Goal: Task Accomplishment & Management: Manage account settings

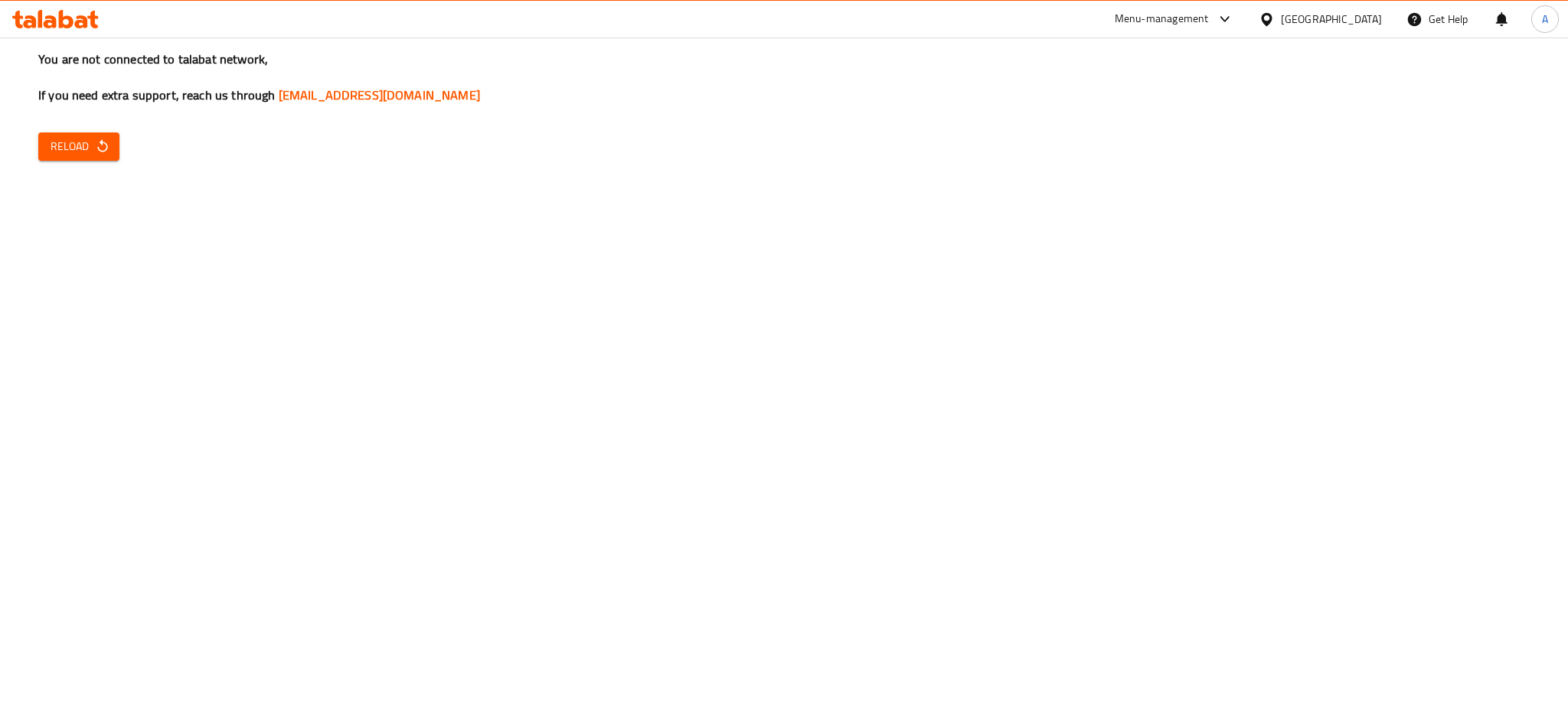
click at [70, 140] on span "Reload" at bounding box center [79, 147] width 57 height 19
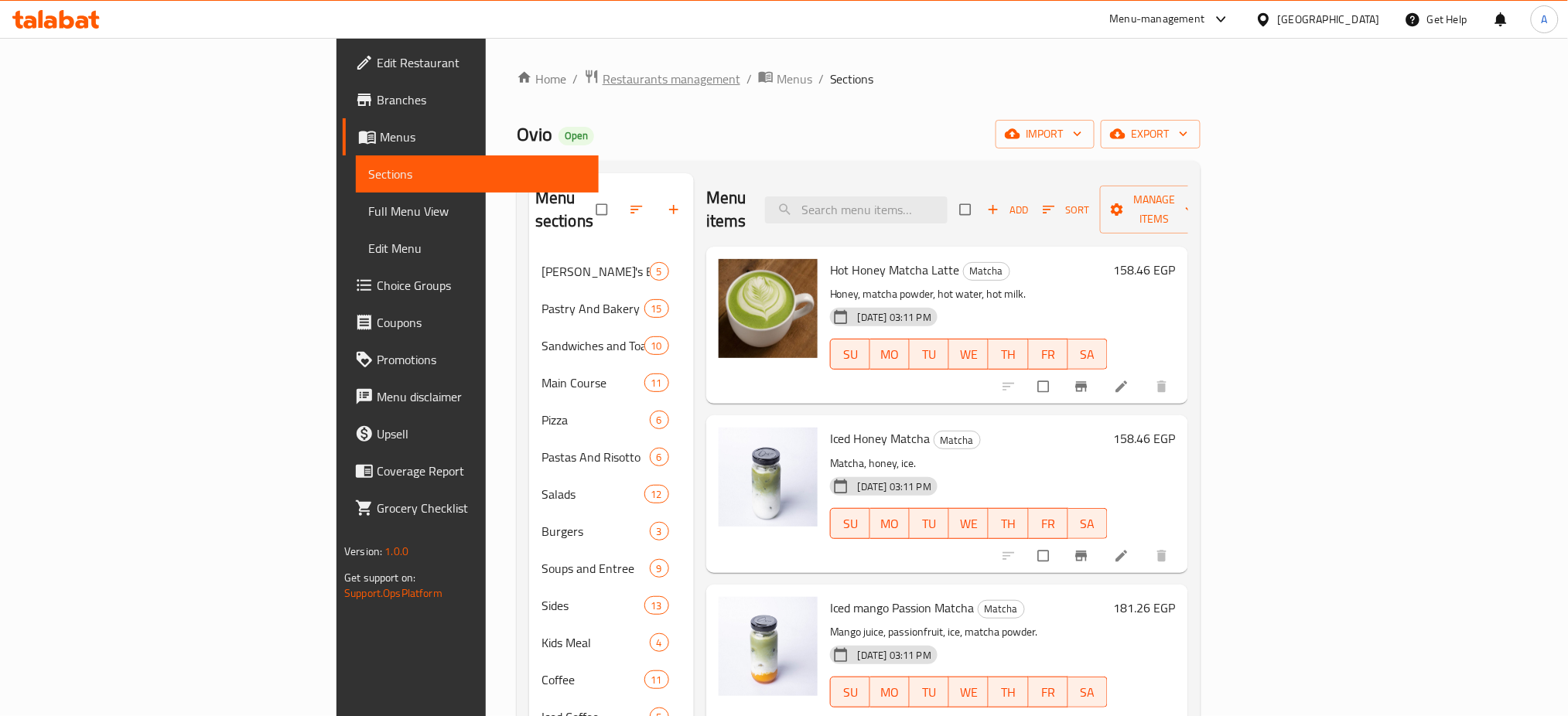
click at [602, 70] on span "Restaurants management" at bounding box center [671, 79] width 138 height 18
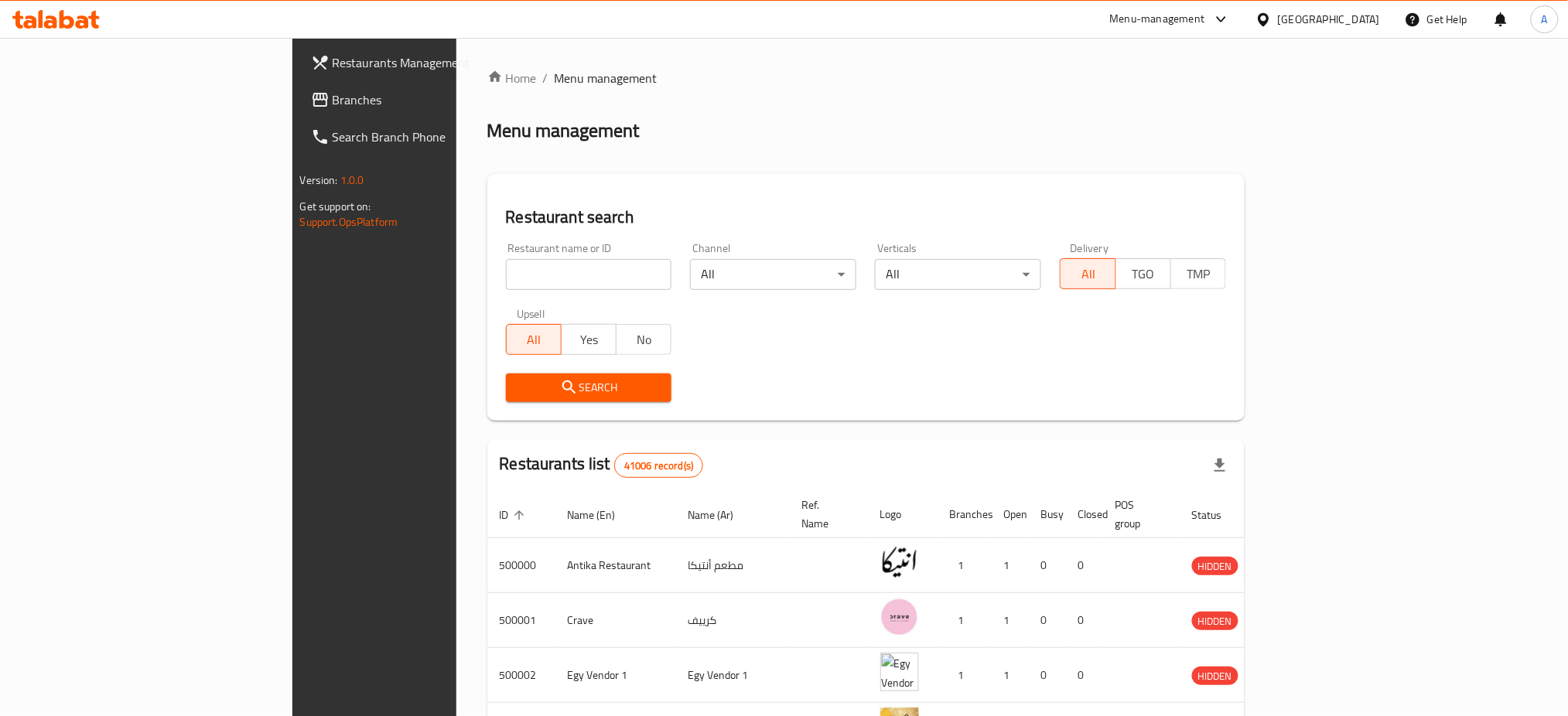
click at [506, 272] on input "search" at bounding box center [589, 275] width 166 height 31
type input "[GEOGRAPHIC_DATA]"
click button "Search" at bounding box center [589, 388] width 166 height 28
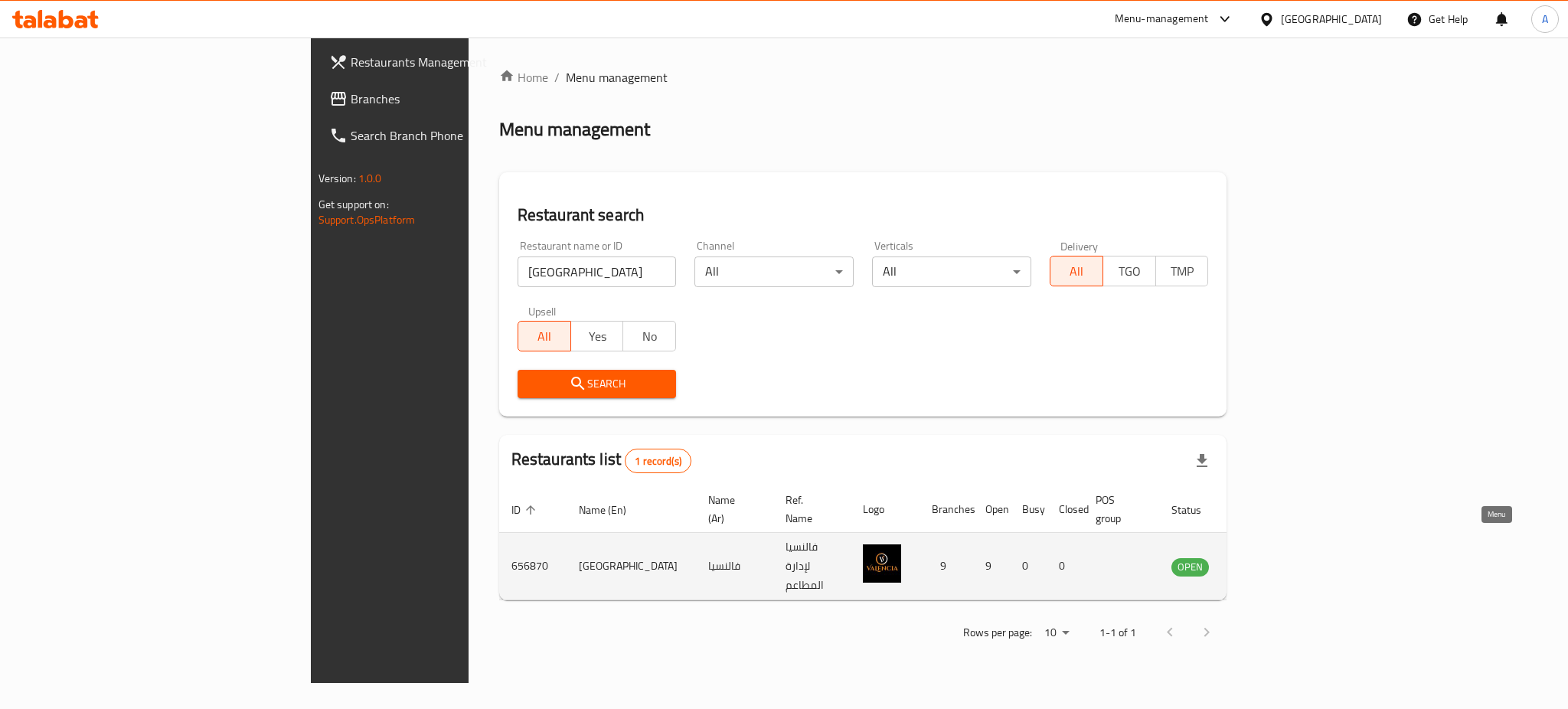
click at [1269, 561] on icon "enhanced table" at bounding box center [1261, 568] width 17 height 13
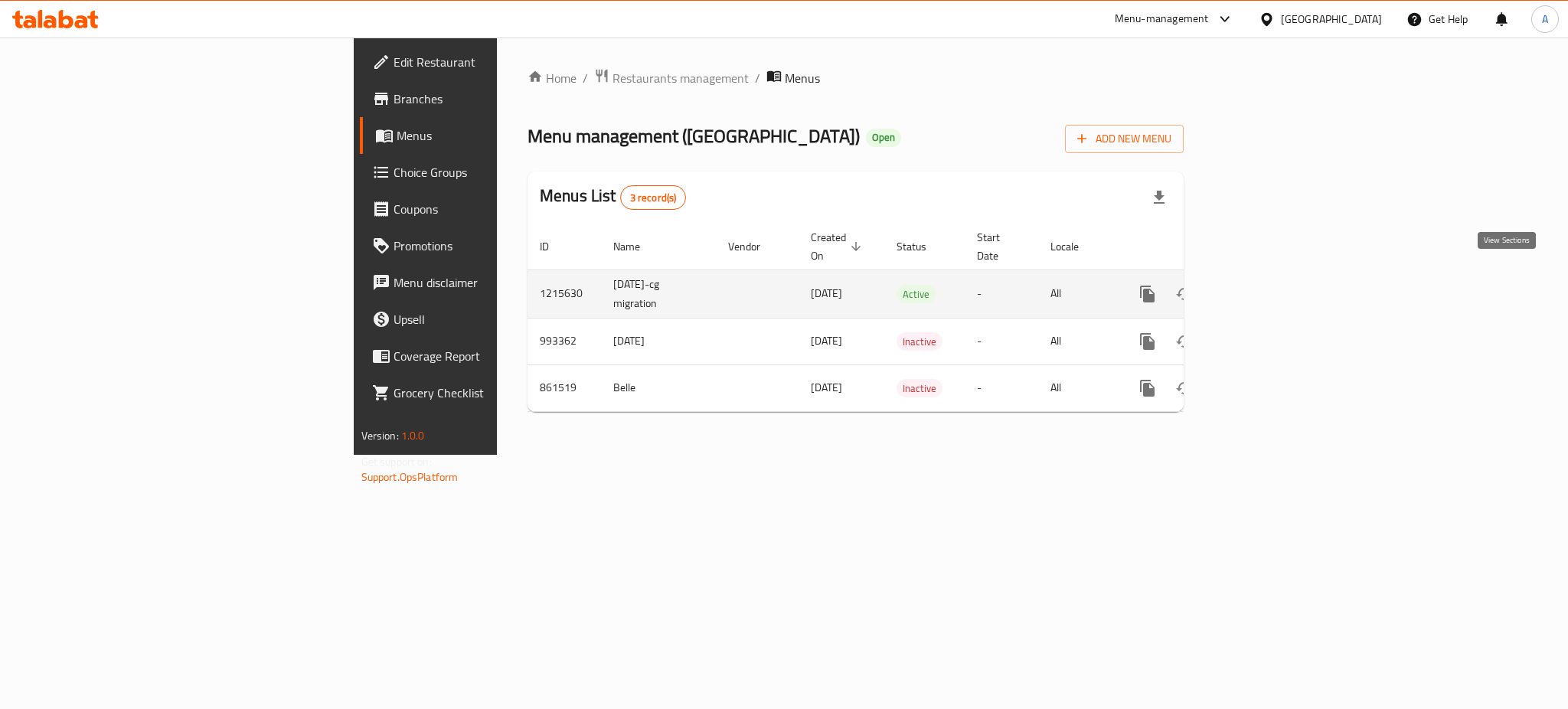
click at [1267, 285] on icon "enhanced table" at bounding box center [1257, 293] width 18 height 18
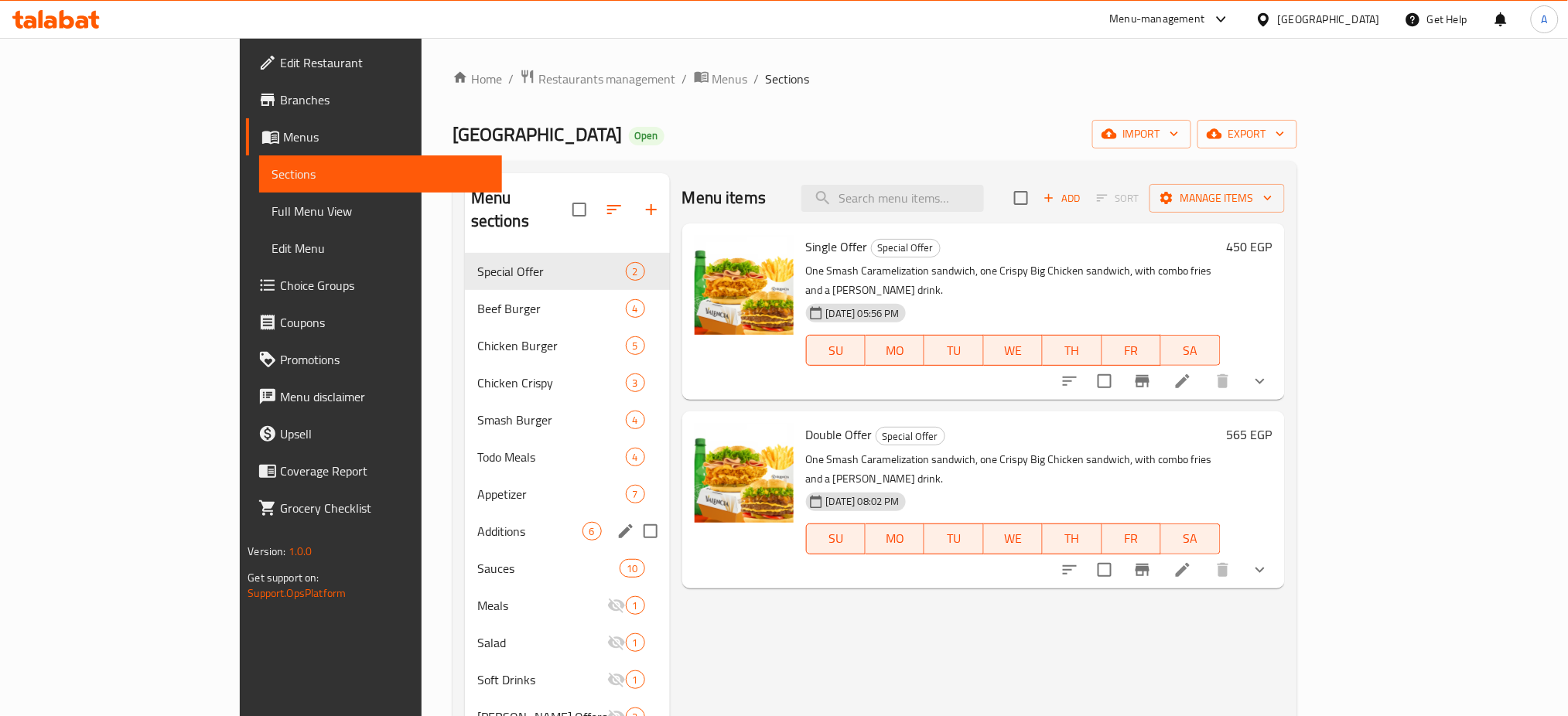
click at [465, 513] on div "Additions 6" at bounding box center [567, 531] width 205 height 37
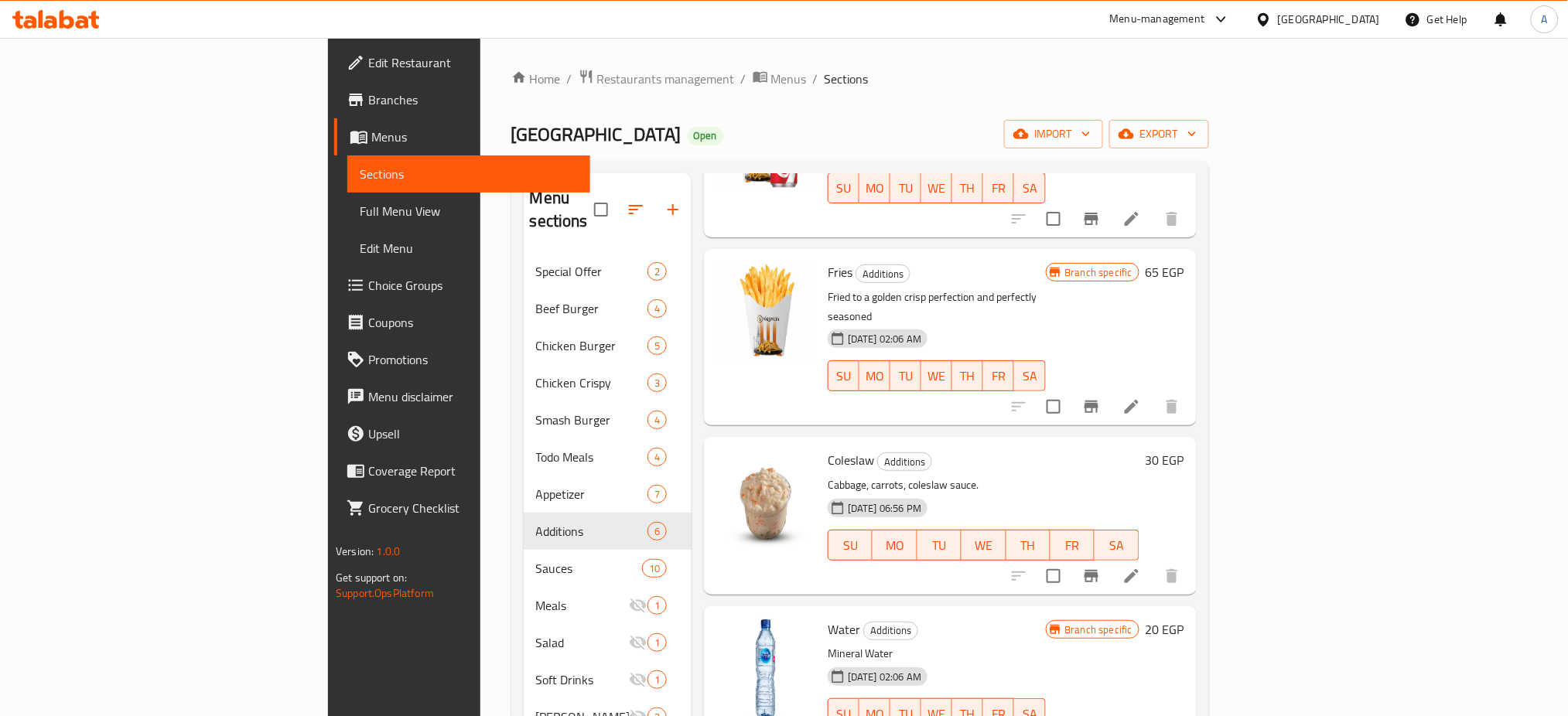
scroll to position [217, 0]
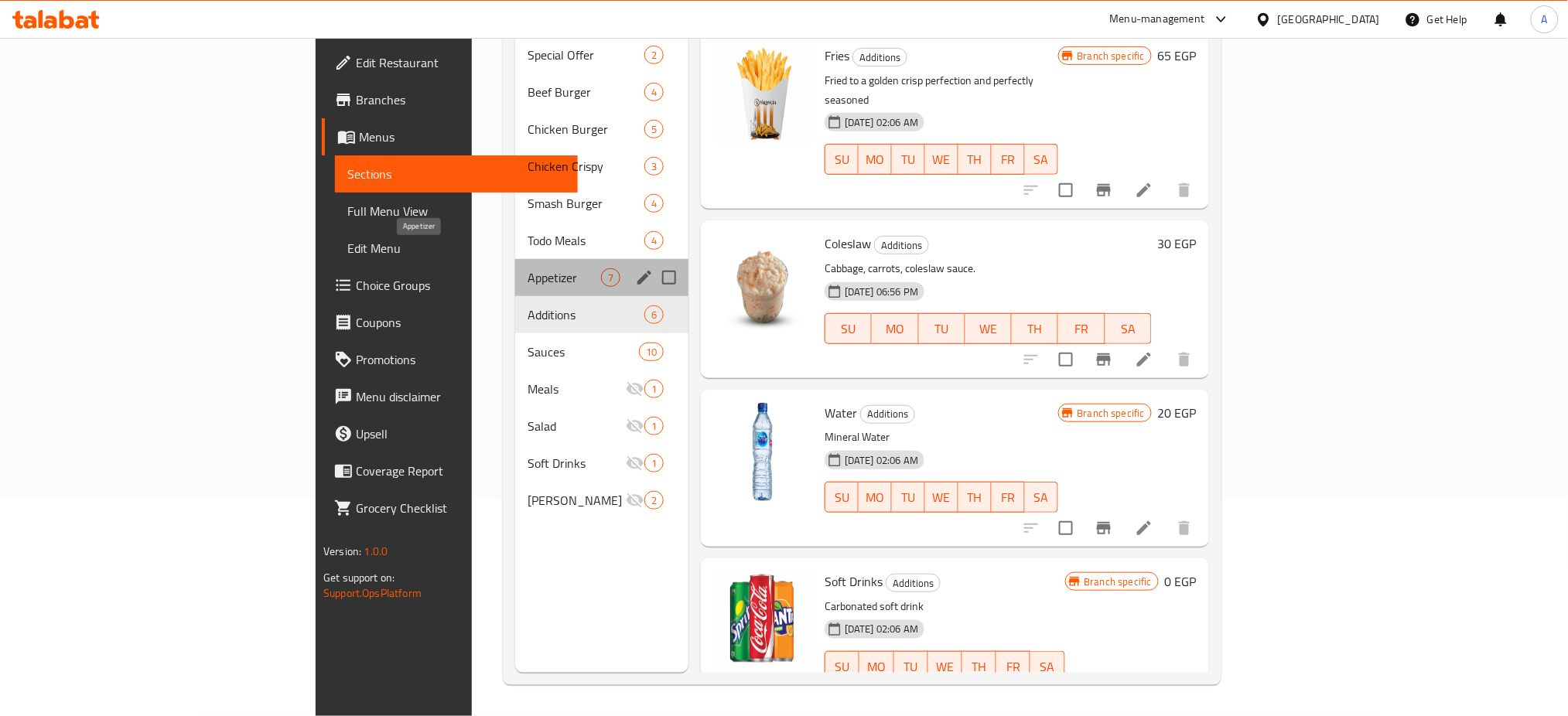
click at [528, 268] on span "Appetizer" at bounding box center [564, 277] width 74 height 18
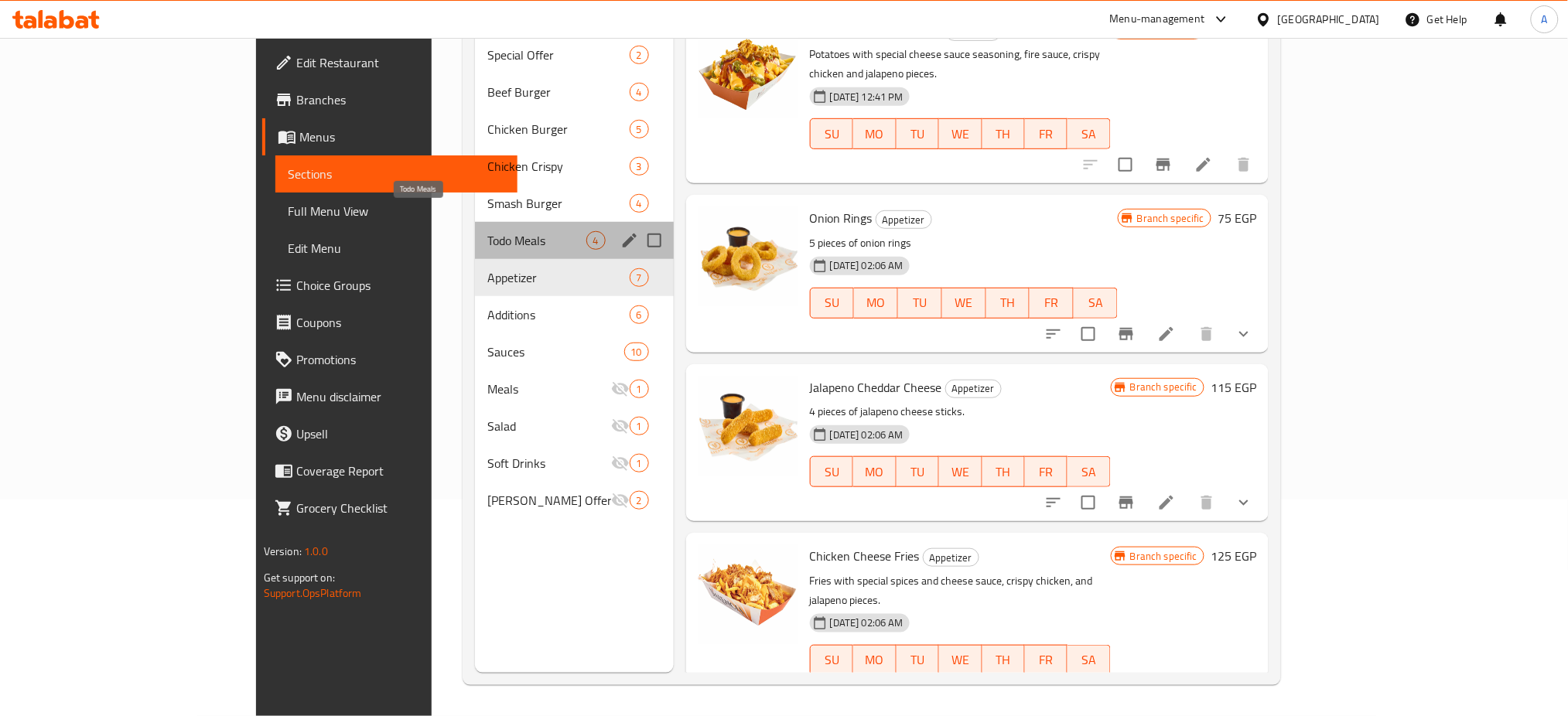
click at [488, 231] on span "Todo Meals" at bounding box center [536, 240] width 98 height 18
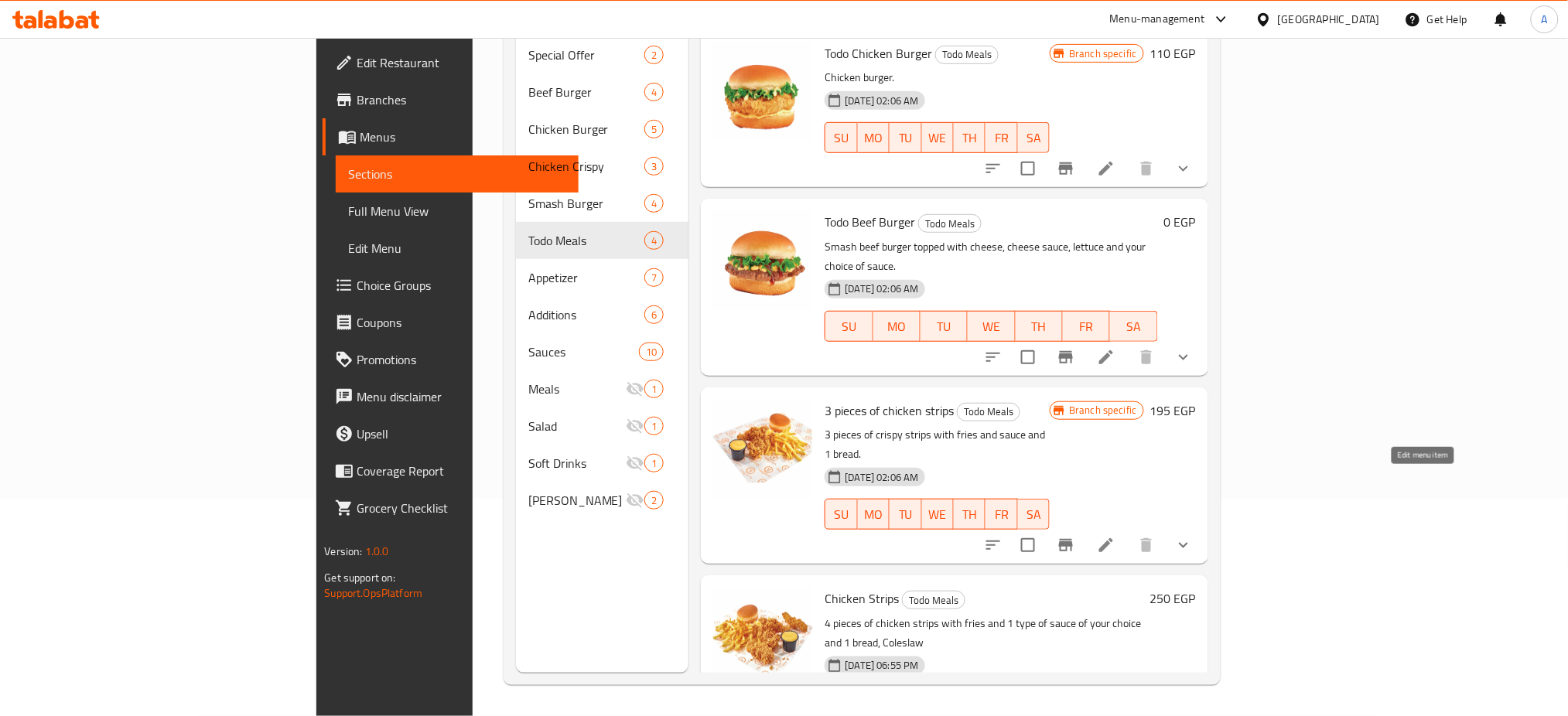
click at [1113, 538] on icon at bounding box center [1106, 545] width 14 height 14
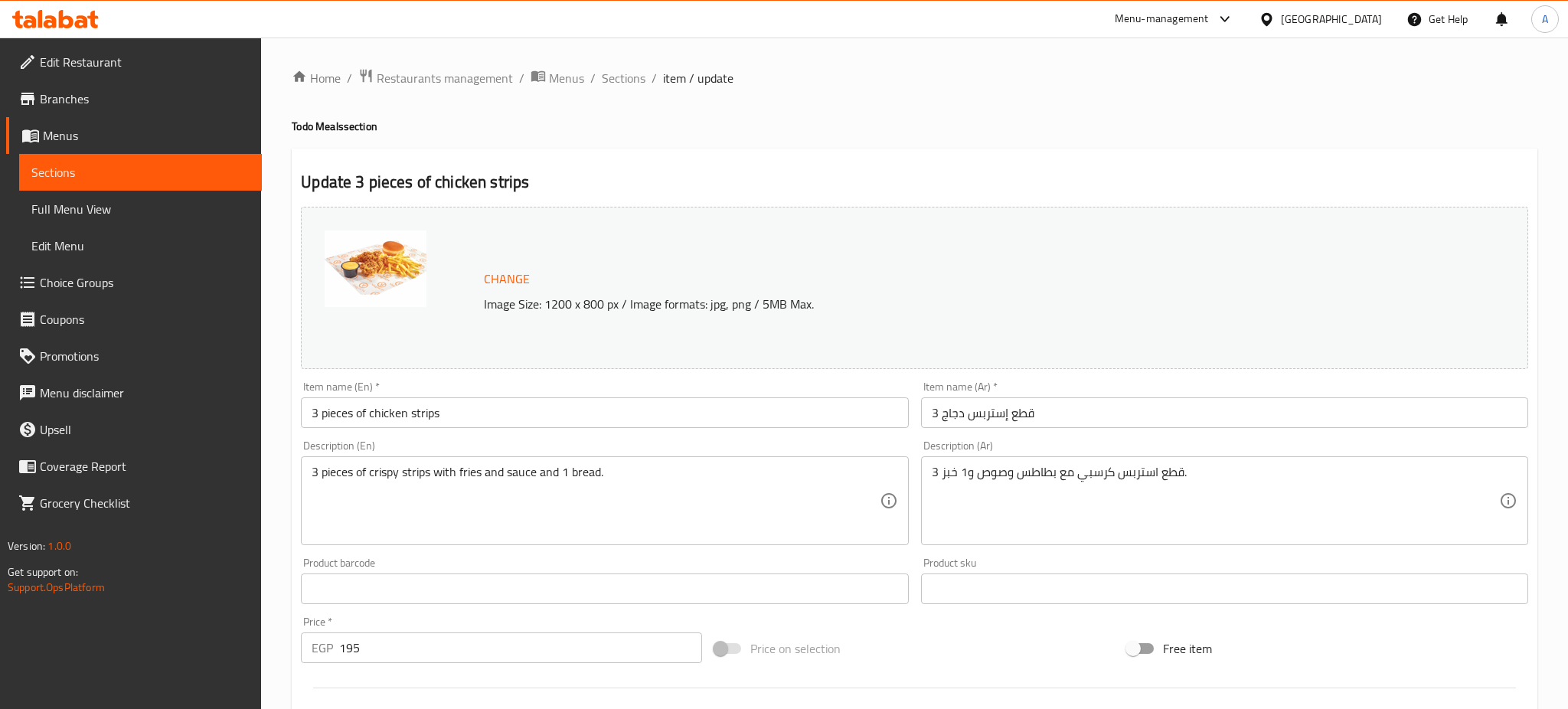
scroll to position [545, 0]
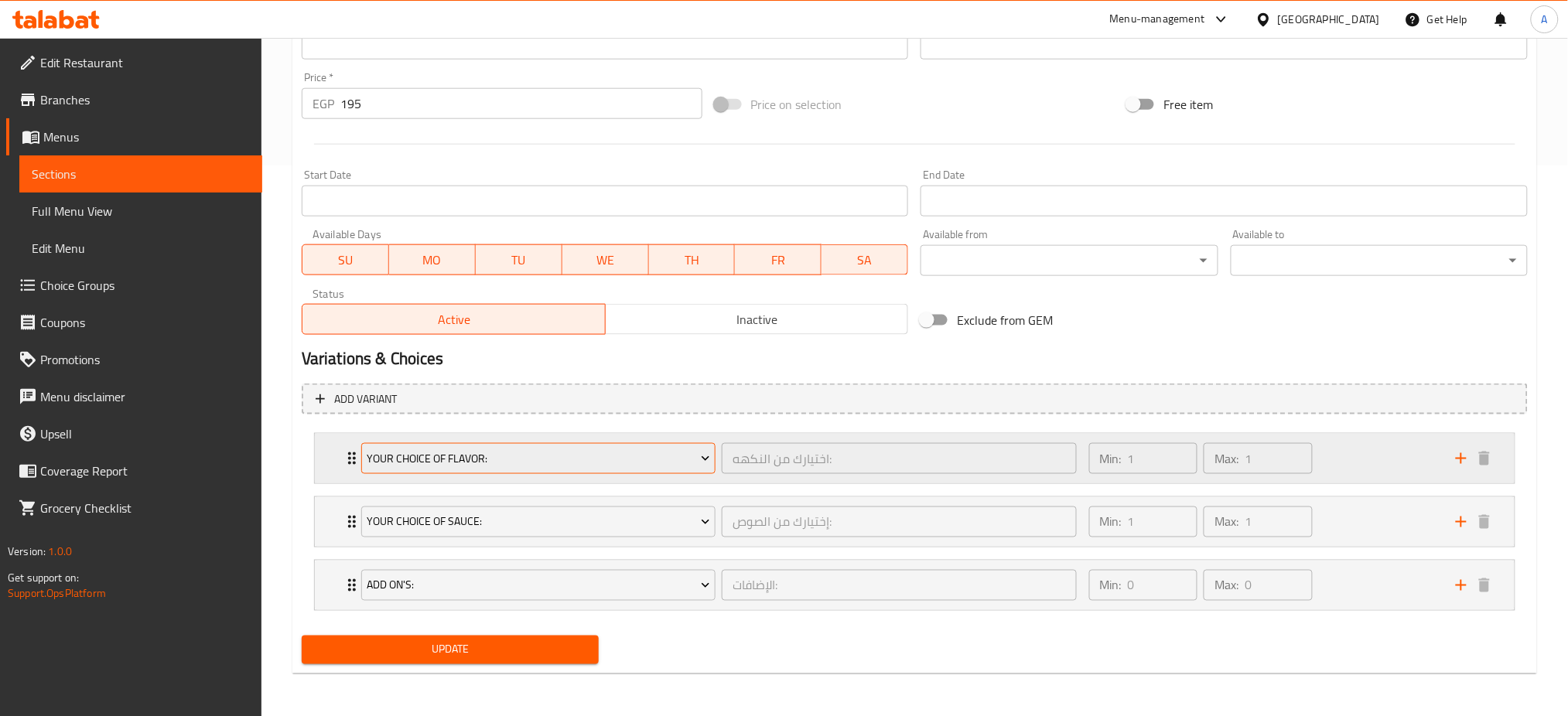
click at [442, 455] on span "Your Choice Of Flavor:" at bounding box center [538, 460] width 344 height 19
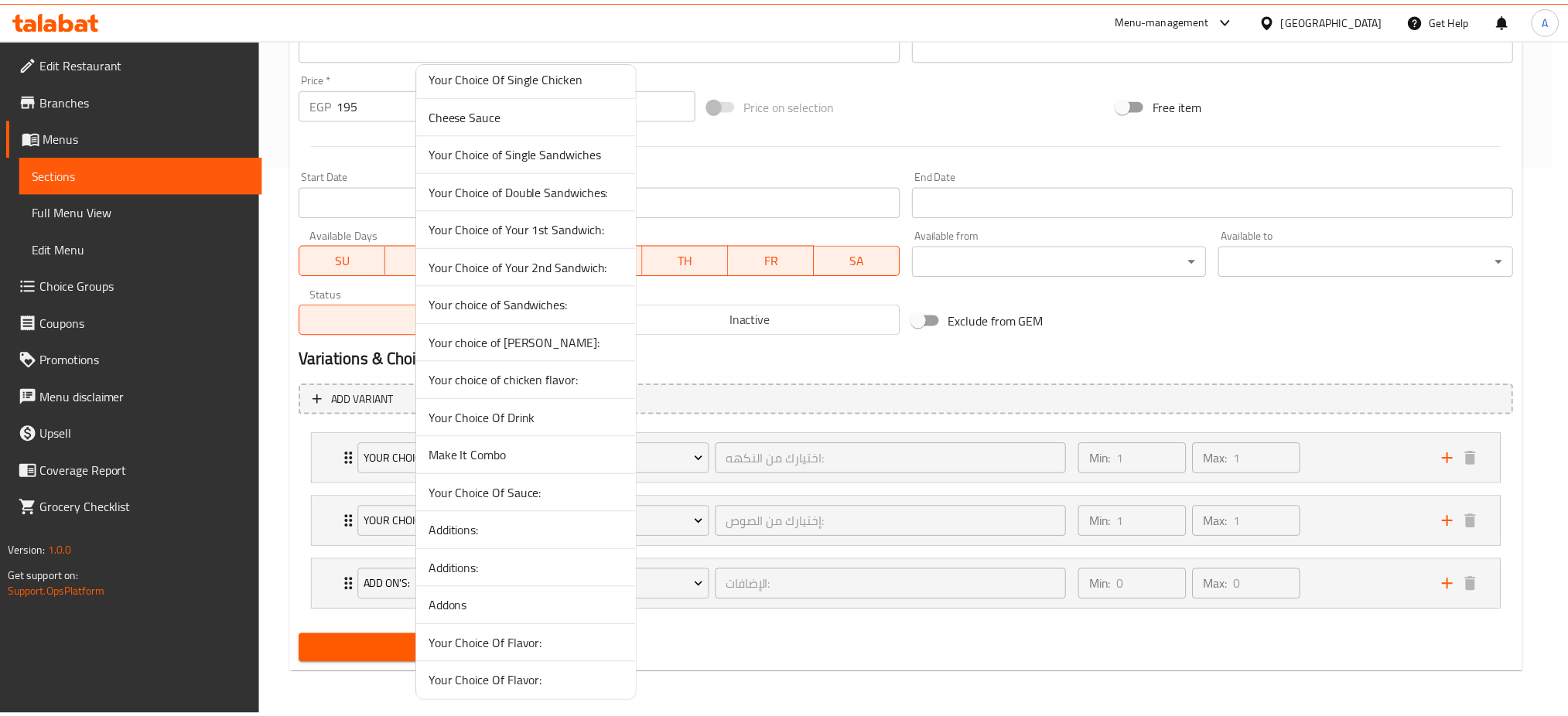
scroll to position [964, 0]
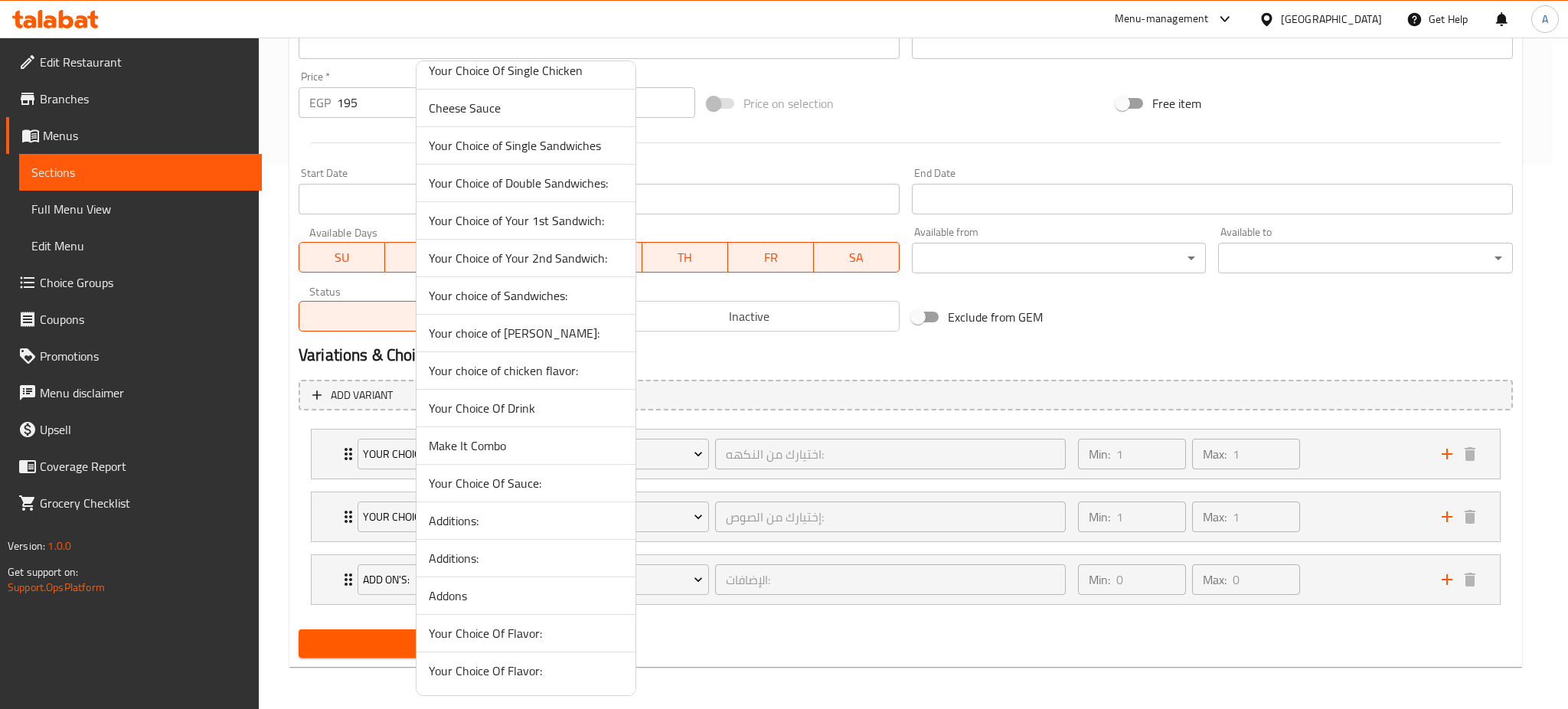
drag, startPoint x: 1118, startPoint y: 291, endPoint x: 590, endPoint y: 252, distance: 529.4
click at [1119, 290] on div at bounding box center [784, 354] width 1568 height 709
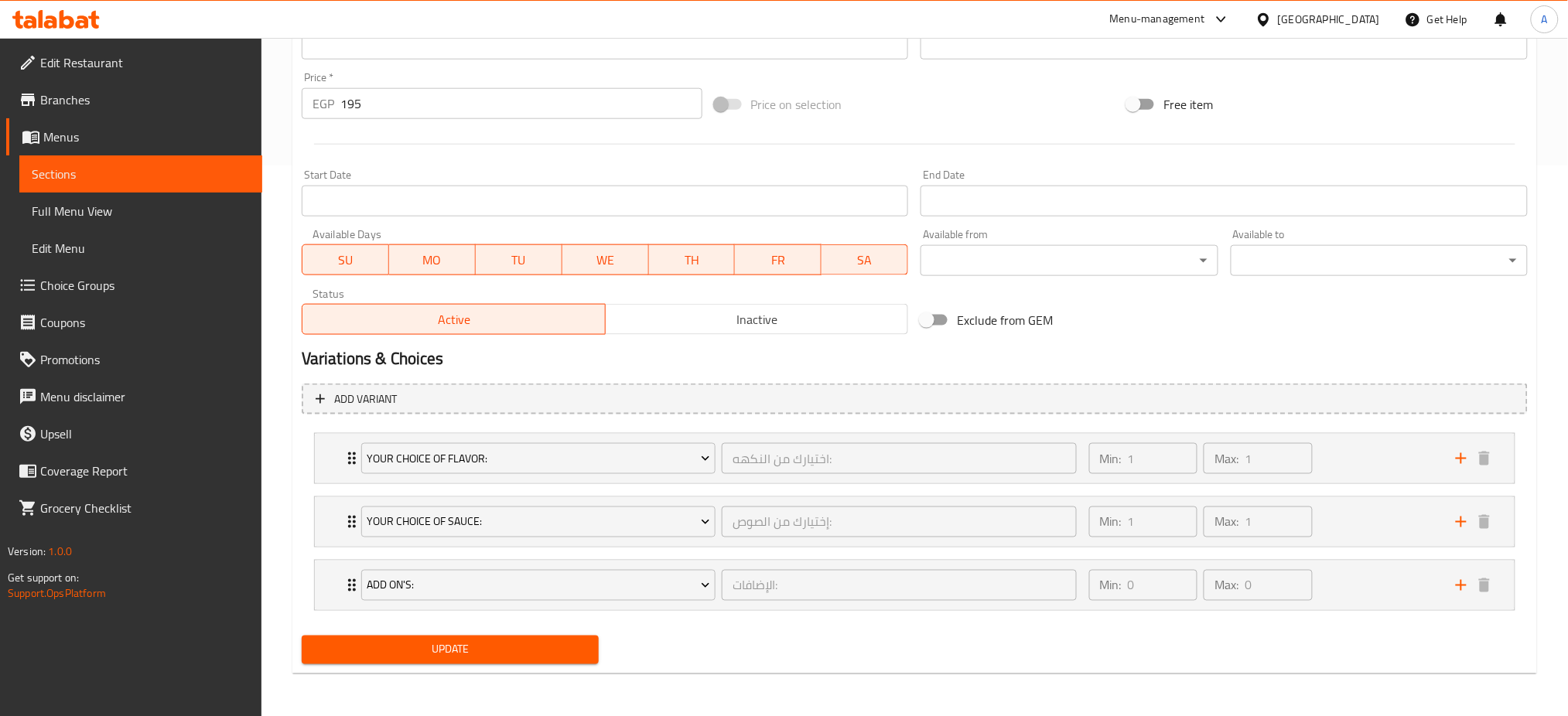
scroll to position [0, 0]
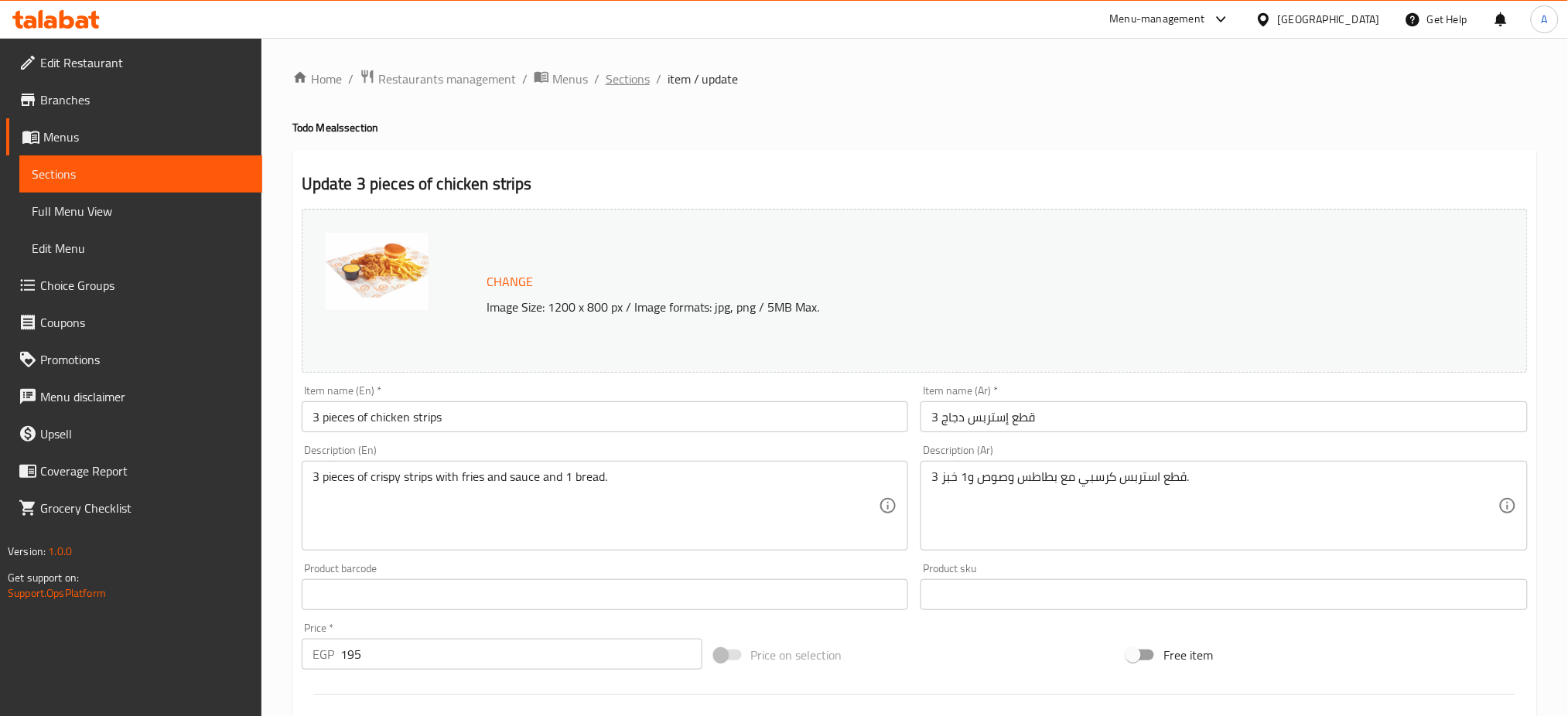
click at [636, 70] on span "Sections" at bounding box center [627, 79] width 44 height 18
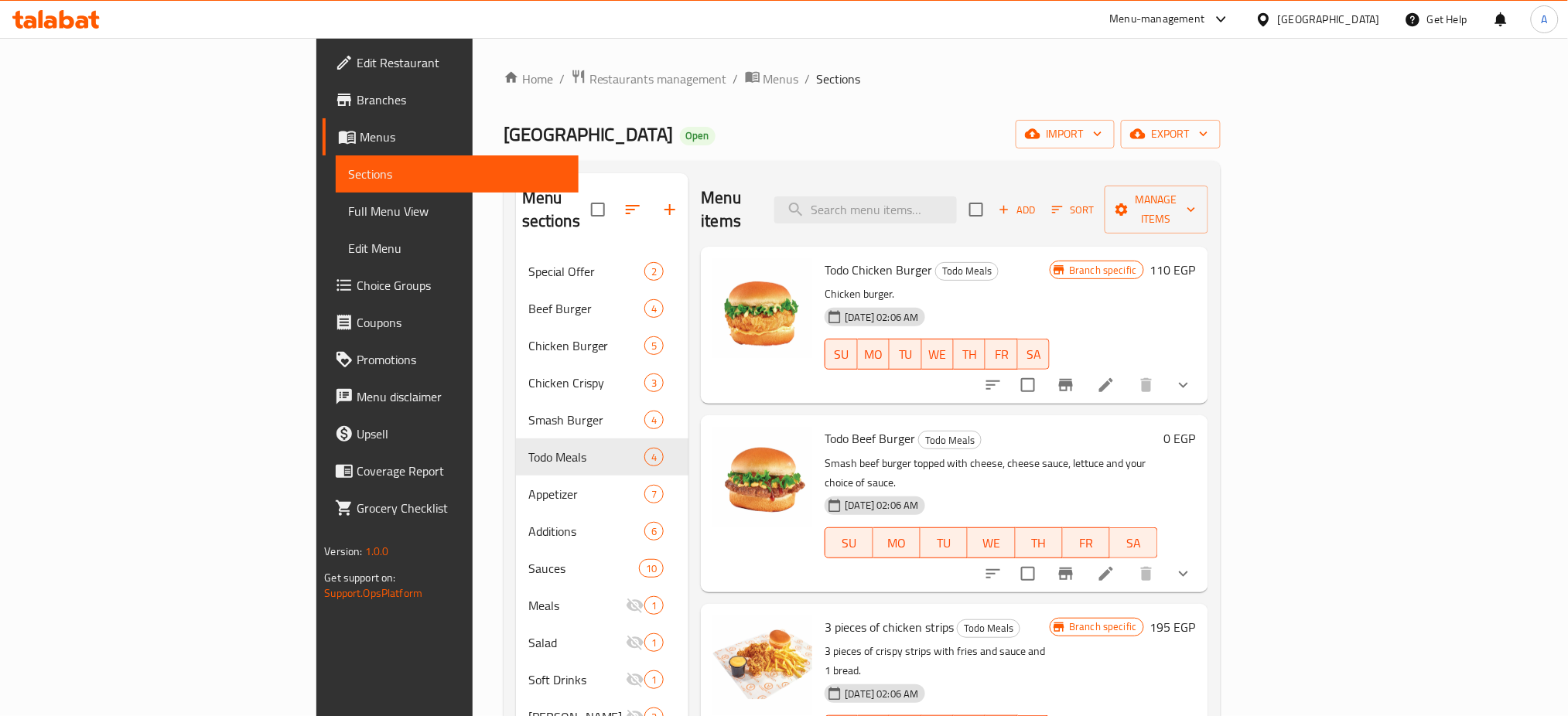
scroll to position [217, 0]
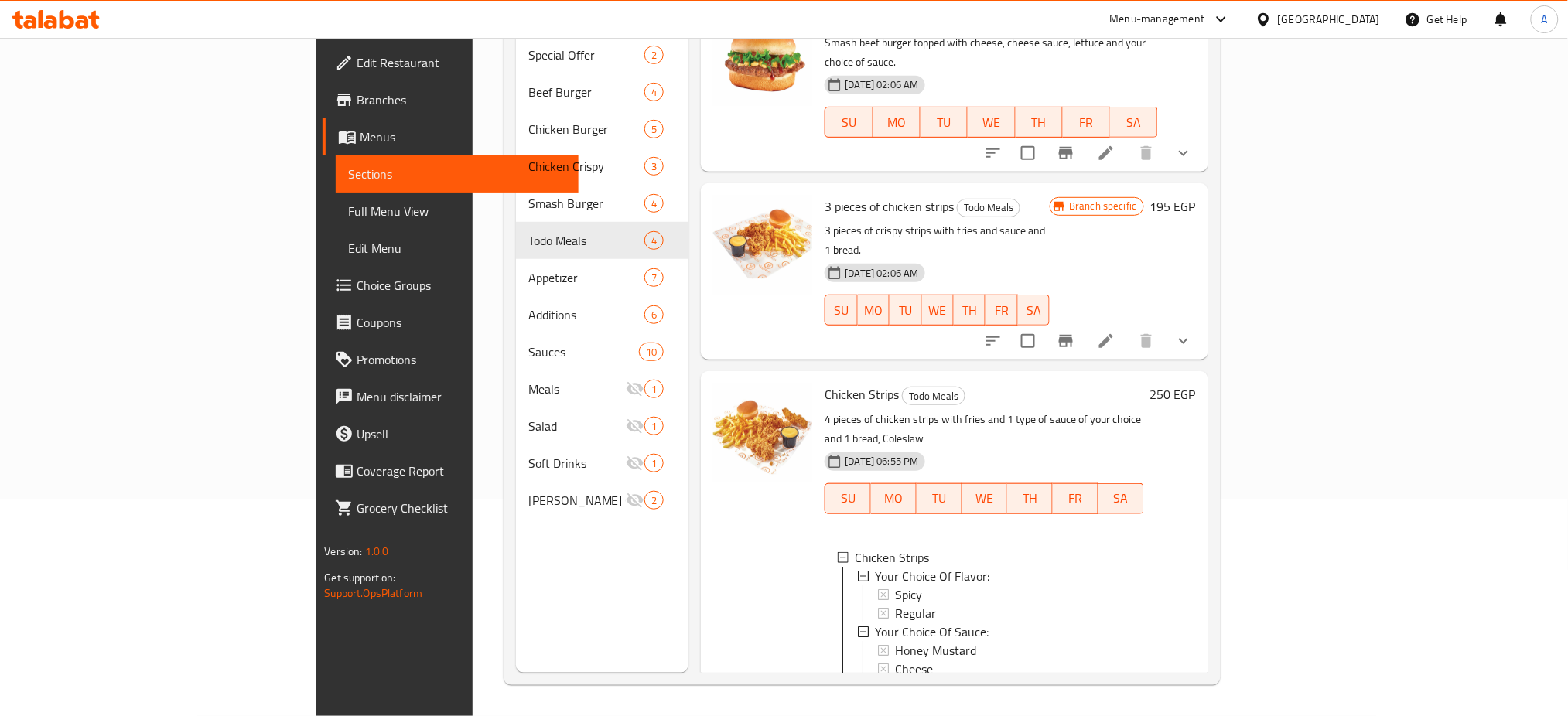
scroll to position [354, 0]
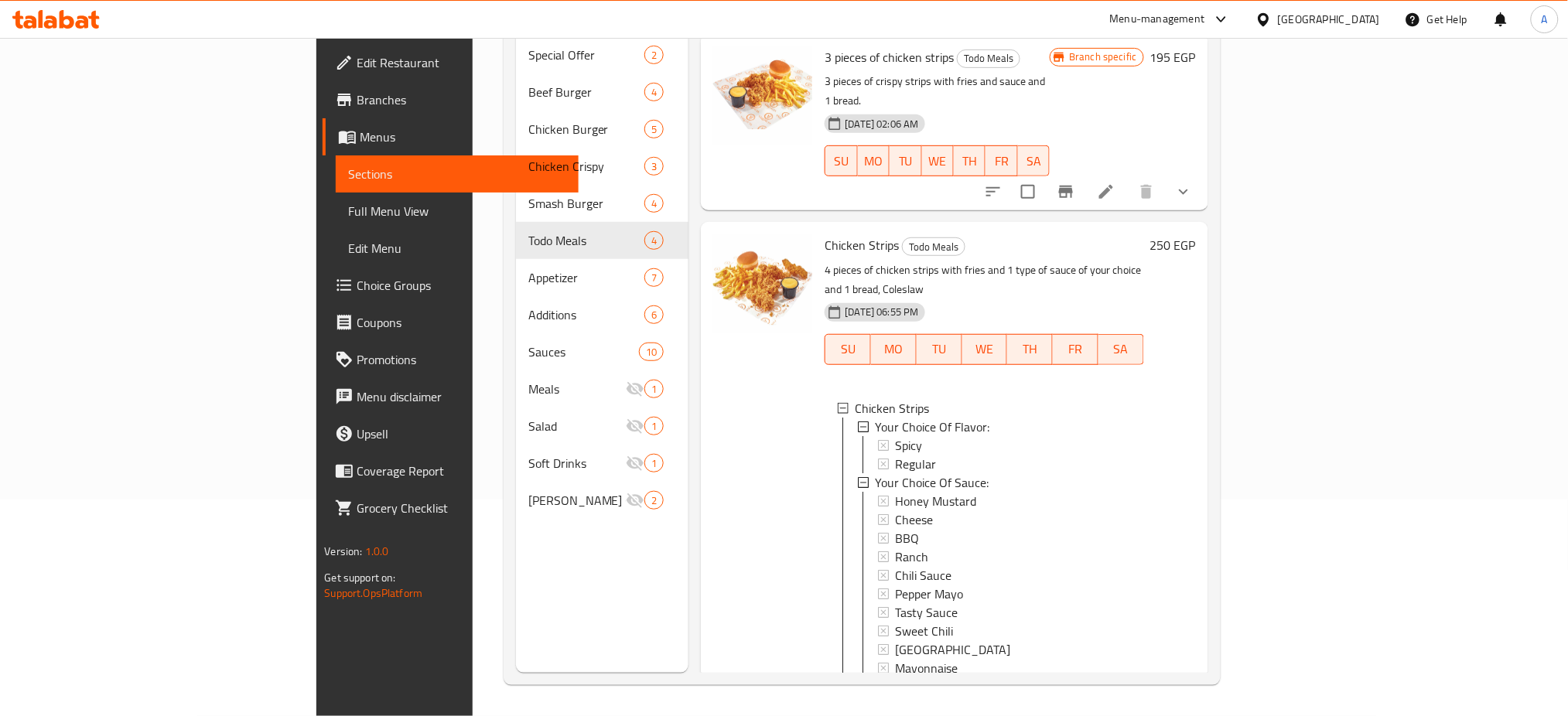
click at [1115, 712] on icon at bounding box center [1106, 721] width 18 height 18
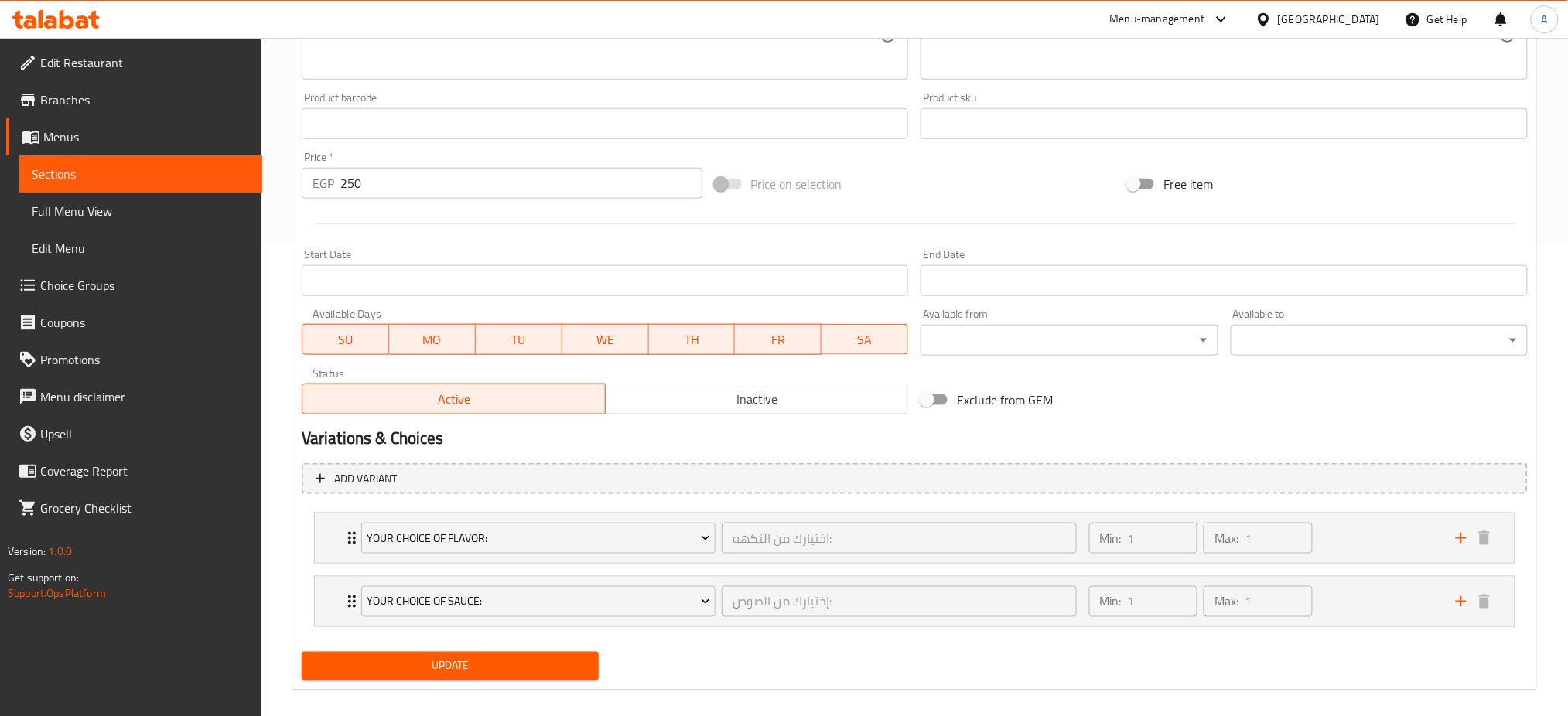
scroll to position [488, 0]
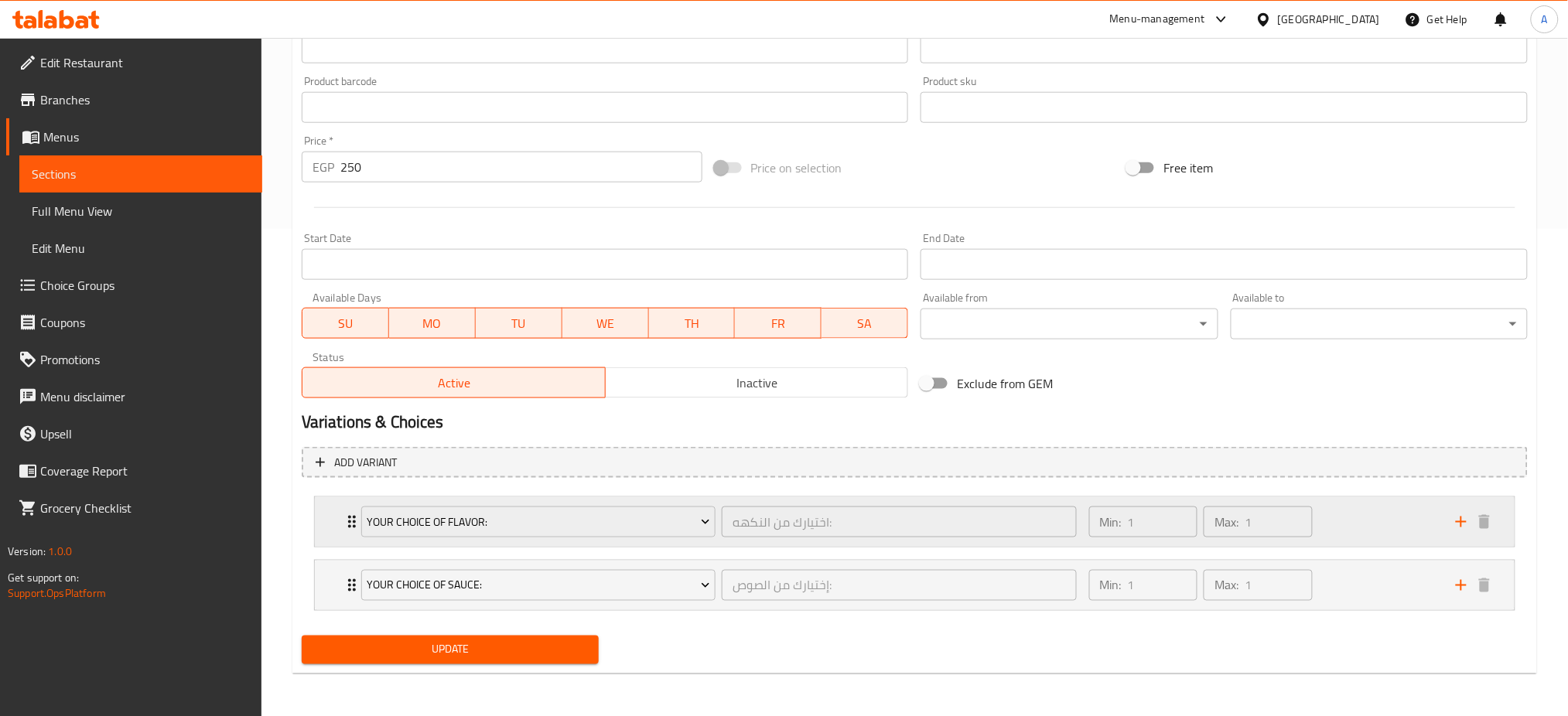
click at [334, 528] on div "Your Choice Of Flavor: اختيارك من النكهه: ​ Min: 1 ​ Max: 1 ​" at bounding box center [914, 522] width 1200 height 50
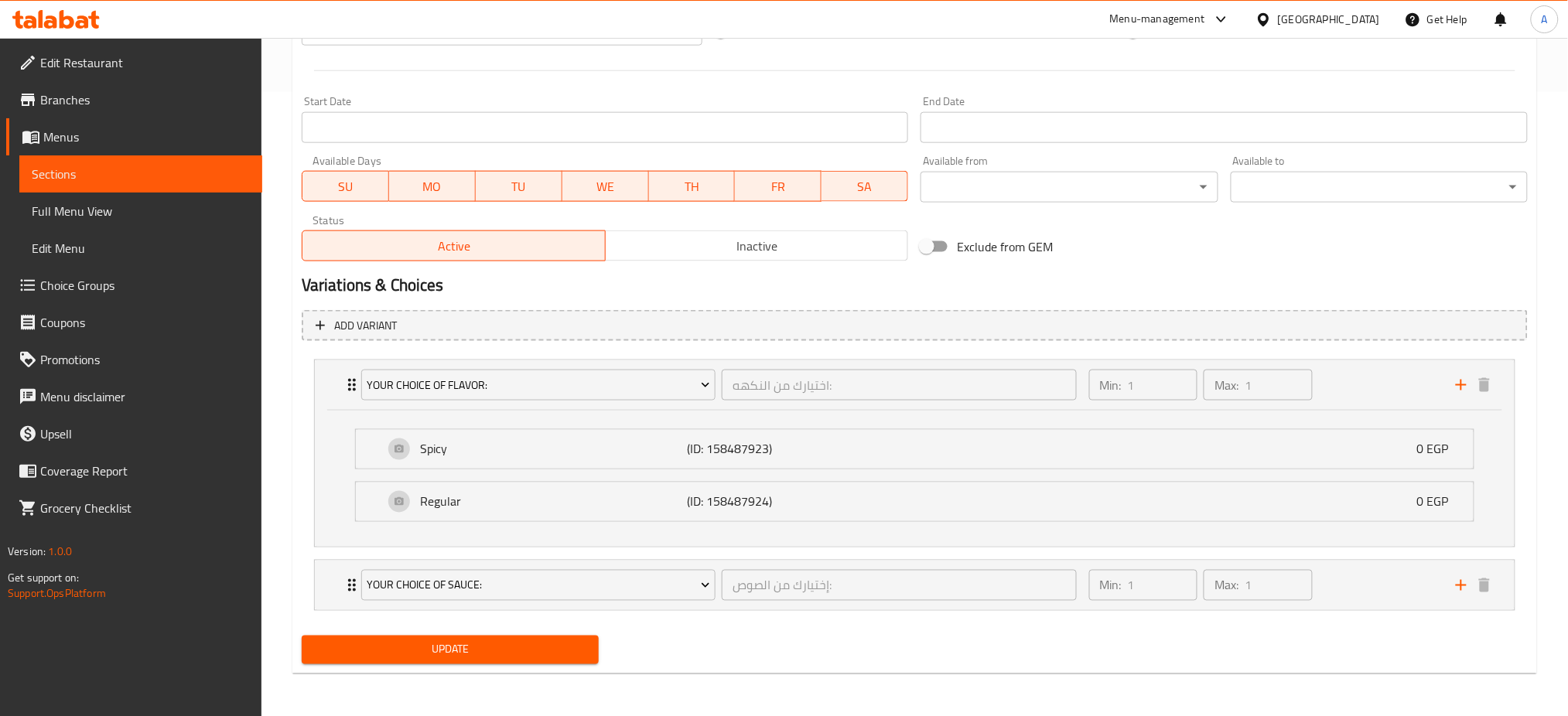
scroll to position [0, 0]
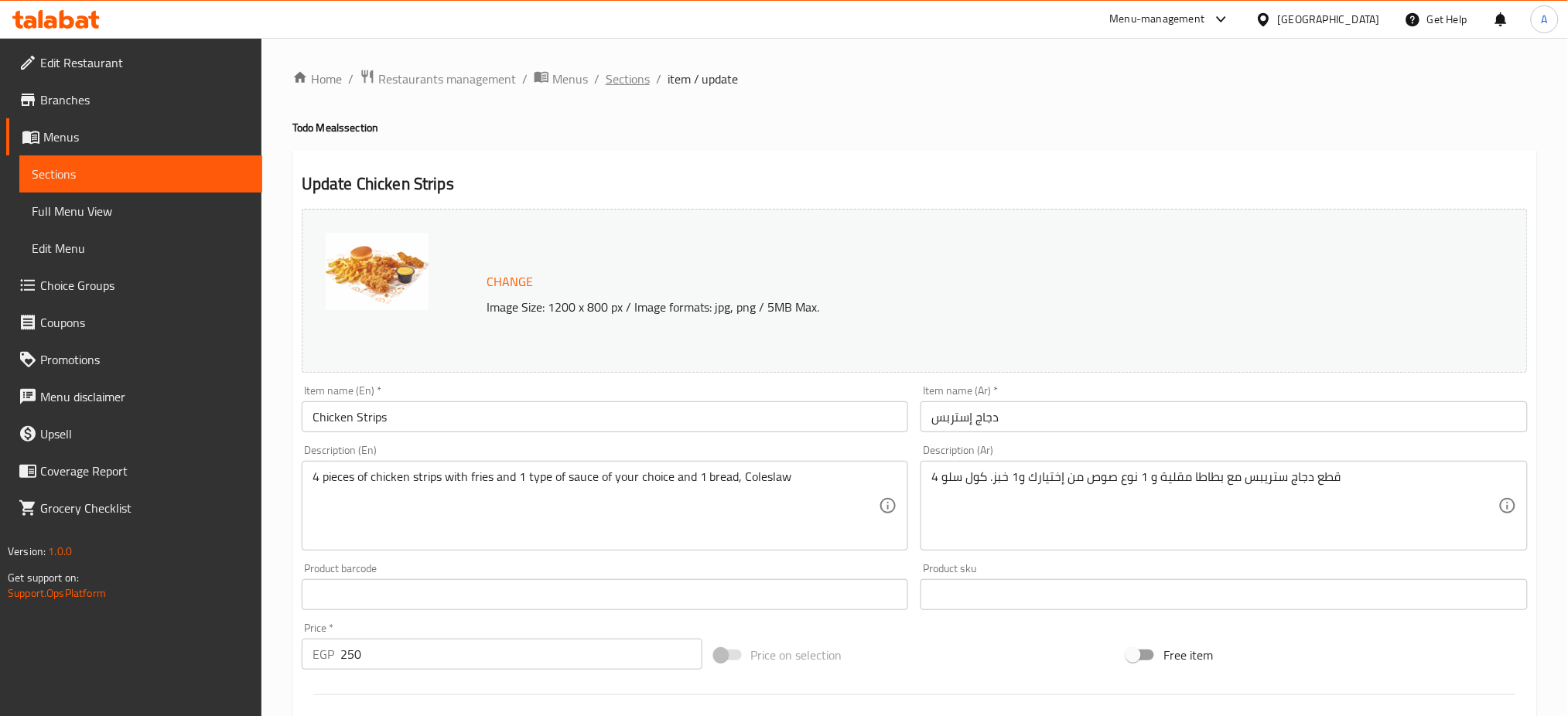
click at [630, 79] on span "Sections" at bounding box center [627, 79] width 44 height 18
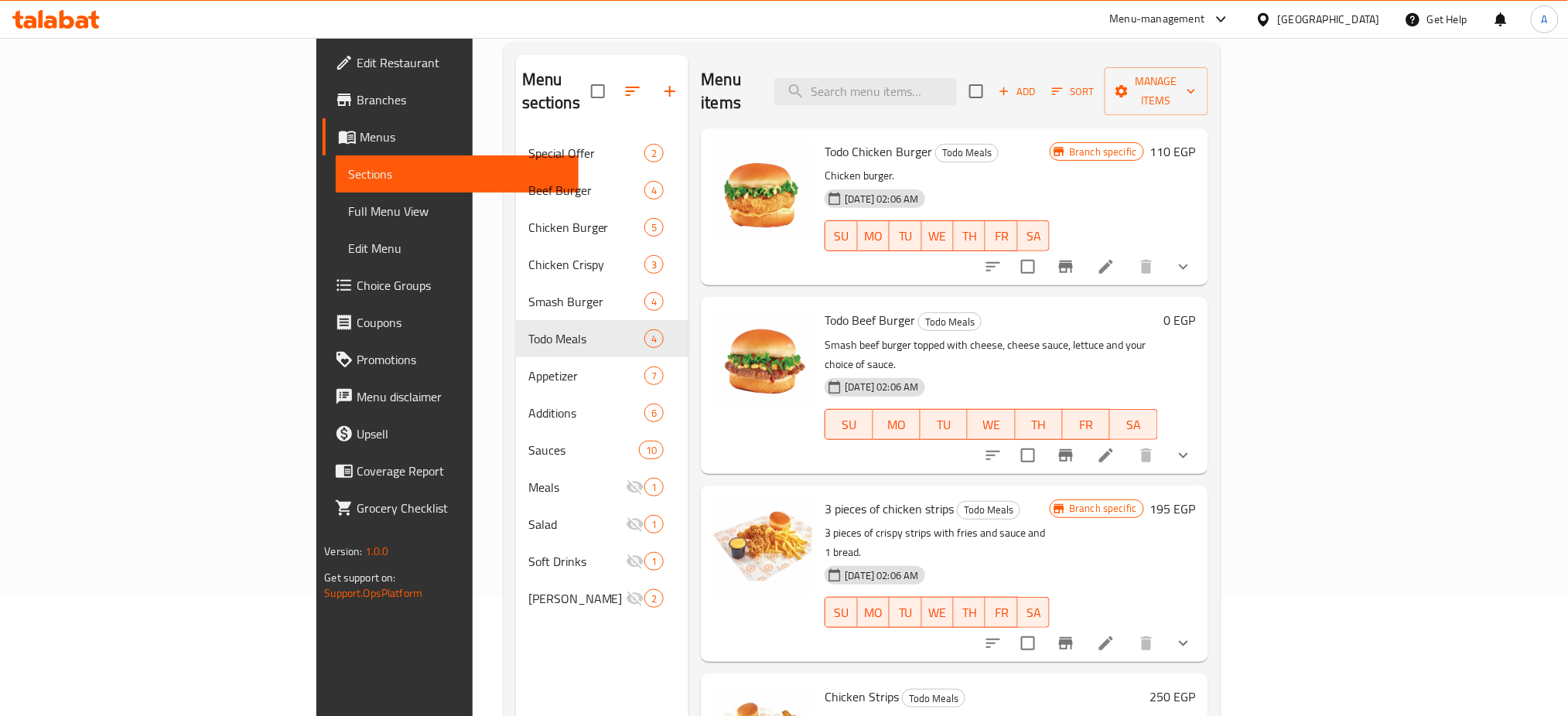
scroll to position [217, 0]
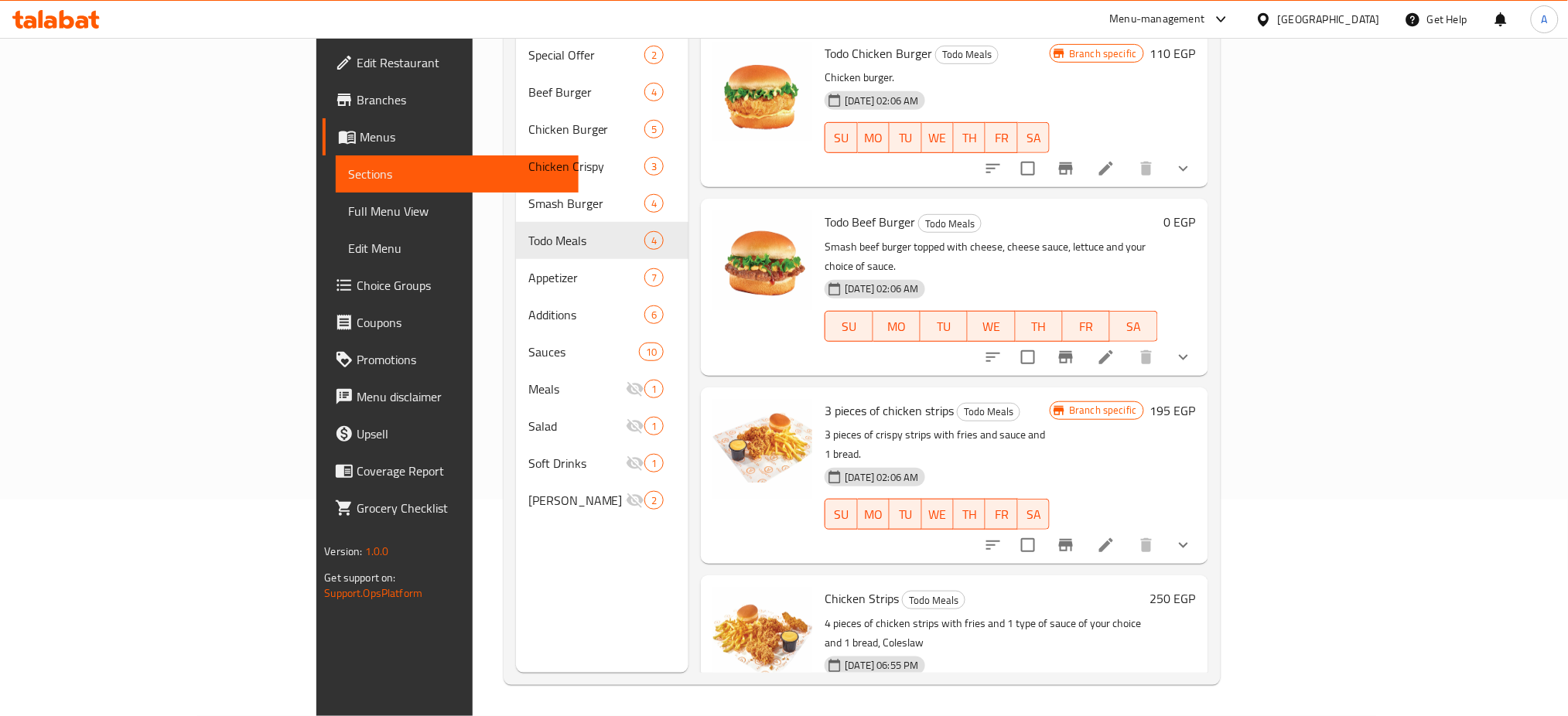
click at [1115, 536] on icon at bounding box center [1106, 545] width 18 height 18
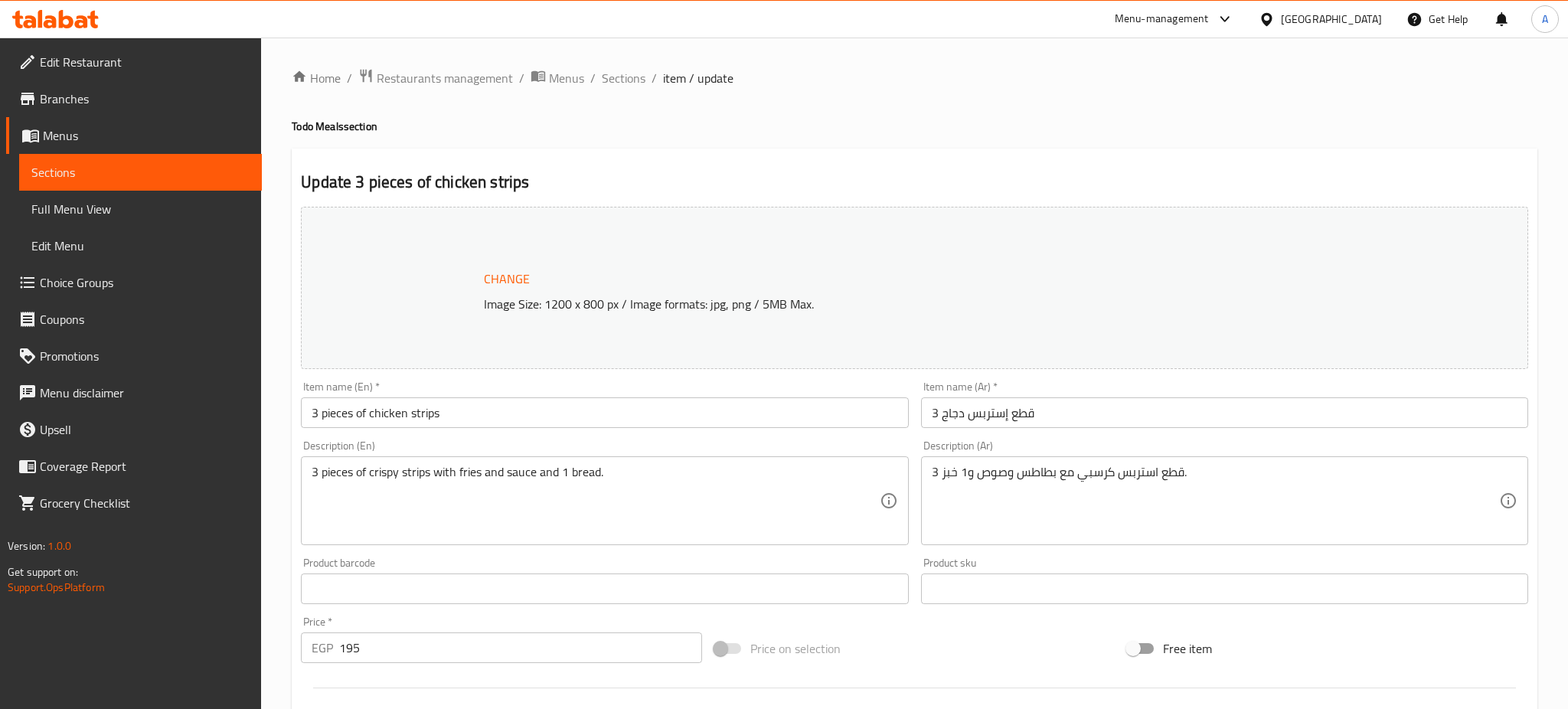
scroll to position [545, 0]
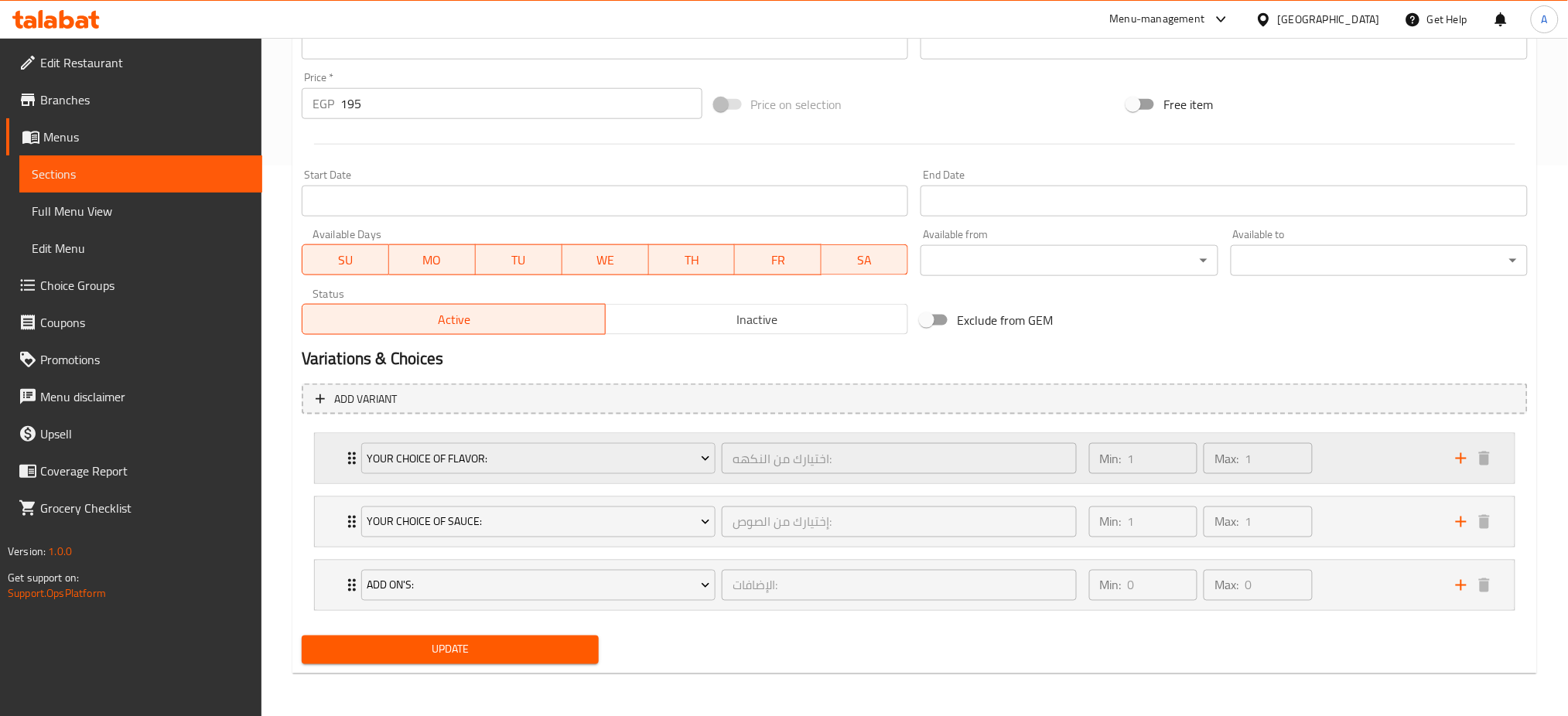
click at [344, 454] on icon "Expand" at bounding box center [352, 459] width 18 height 18
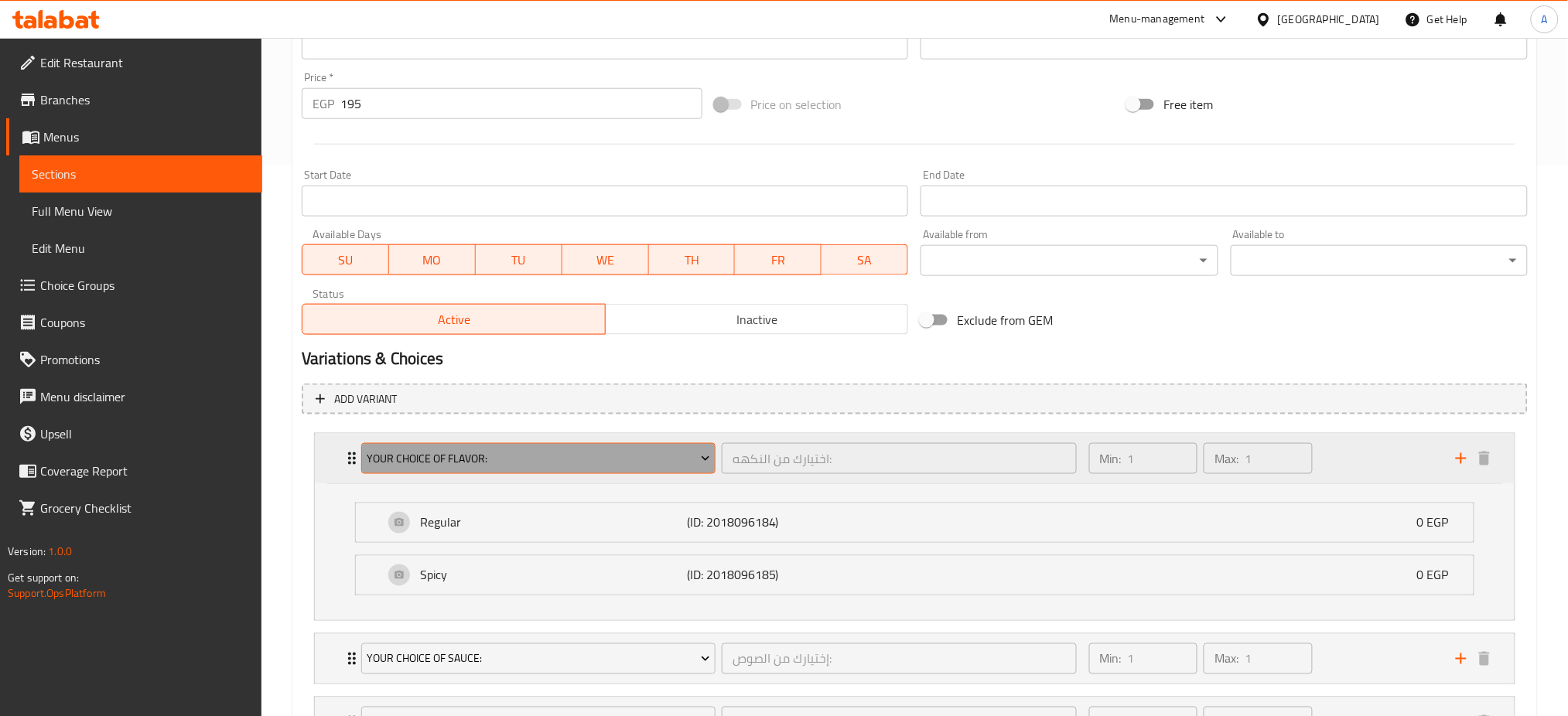
click at [541, 461] on span "Your Choice Of Flavor:" at bounding box center [538, 460] width 344 height 19
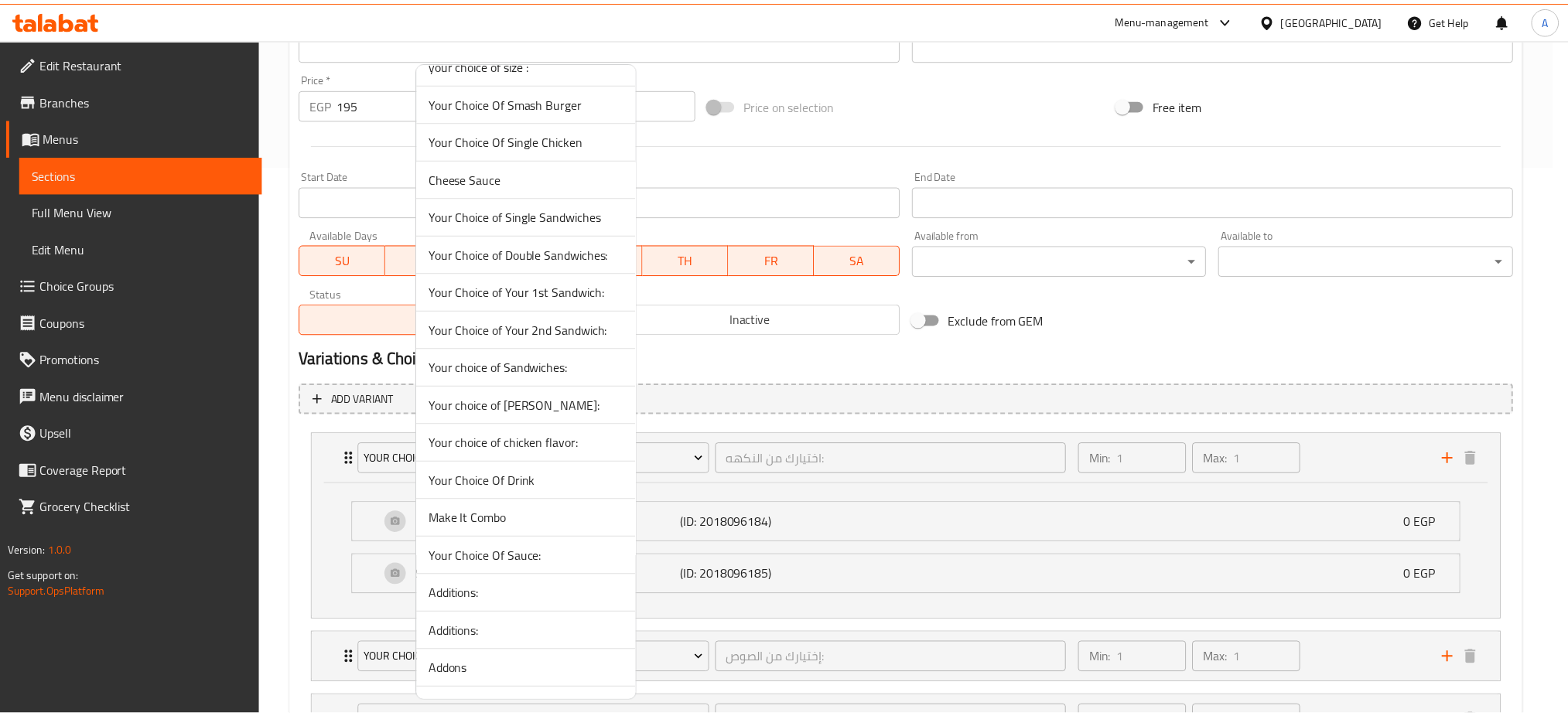
scroll to position [964, 0]
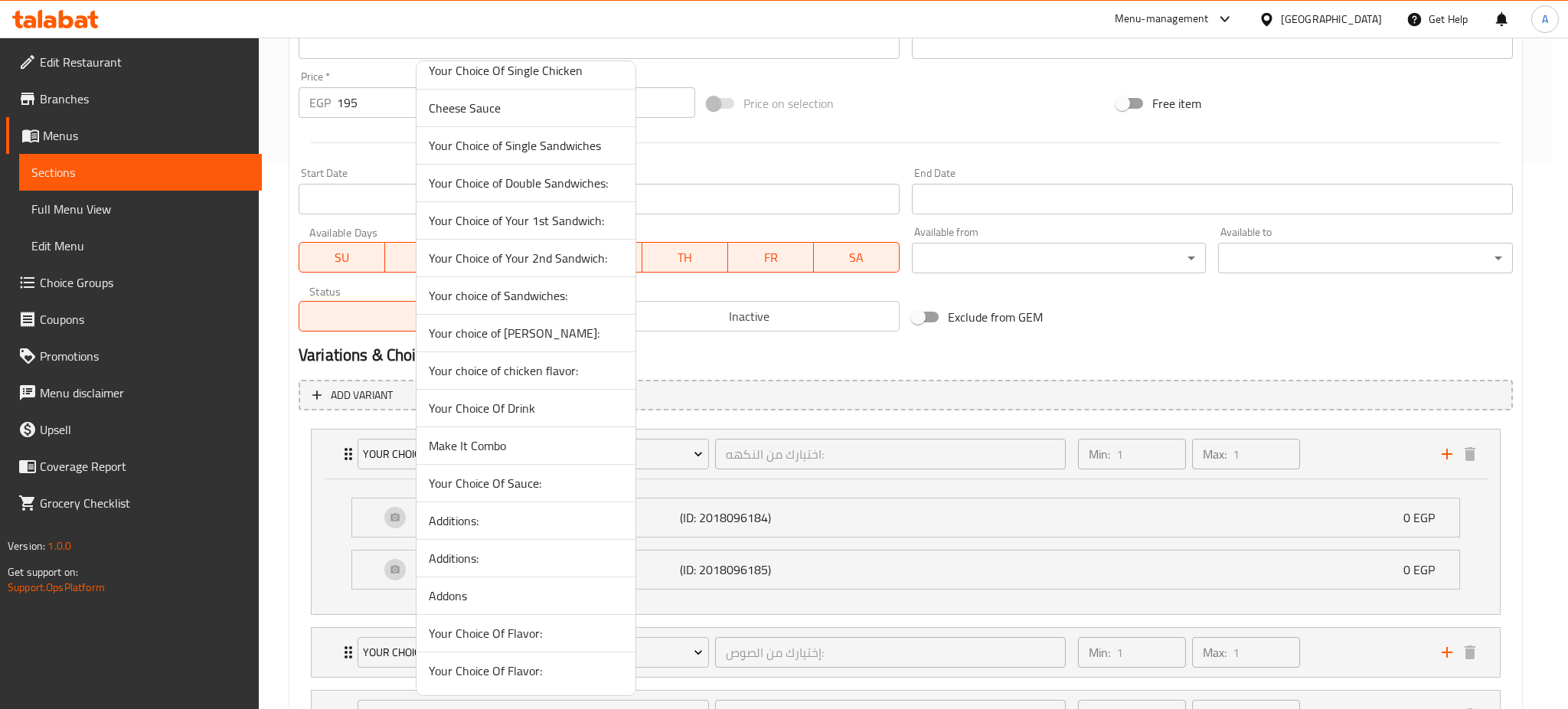
click at [486, 671] on span "Your Choice Of Flavor:" at bounding box center [526, 671] width 194 height 18
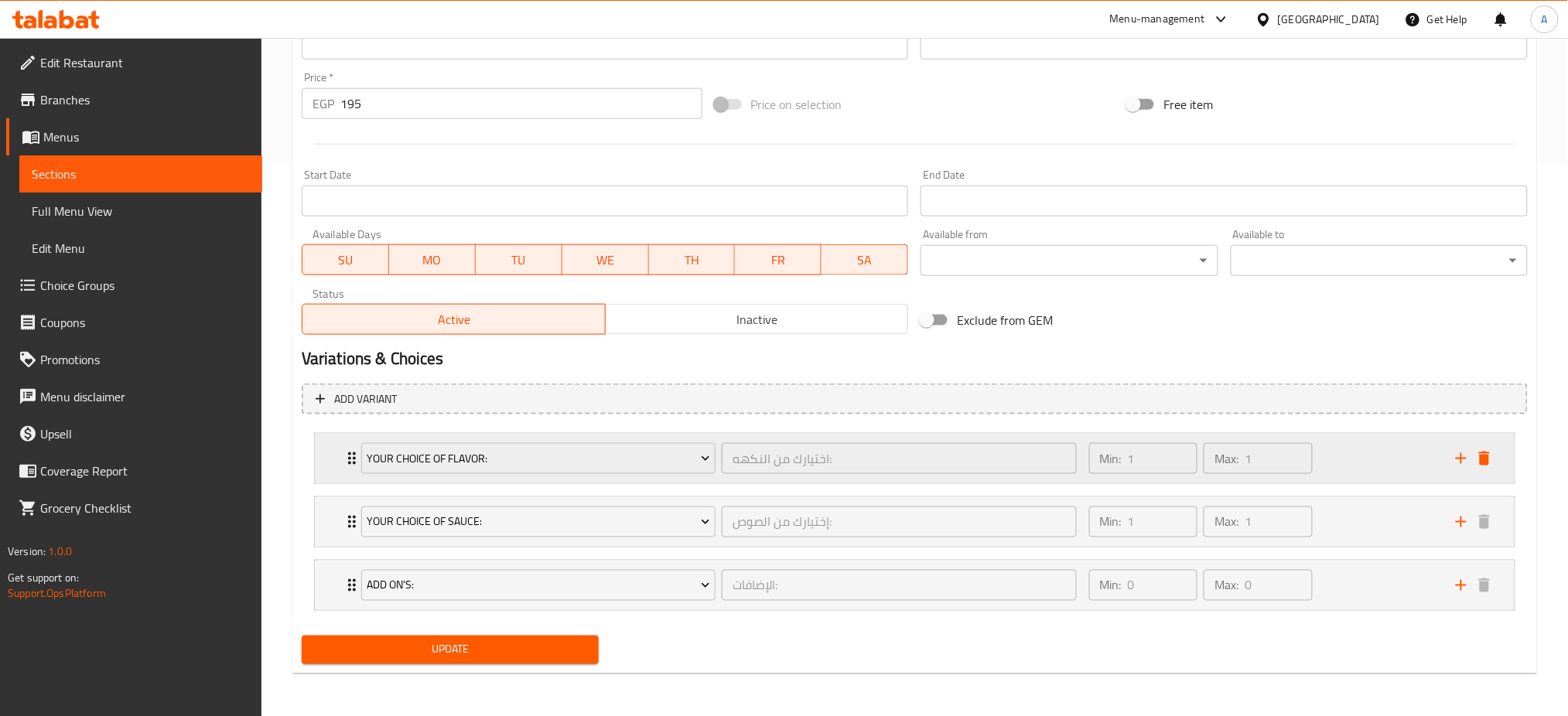
click at [352, 464] on div "Your Choice Of Flavor: اختيارك من النكهه: ​" at bounding box center [719, 459] width 734 height 50
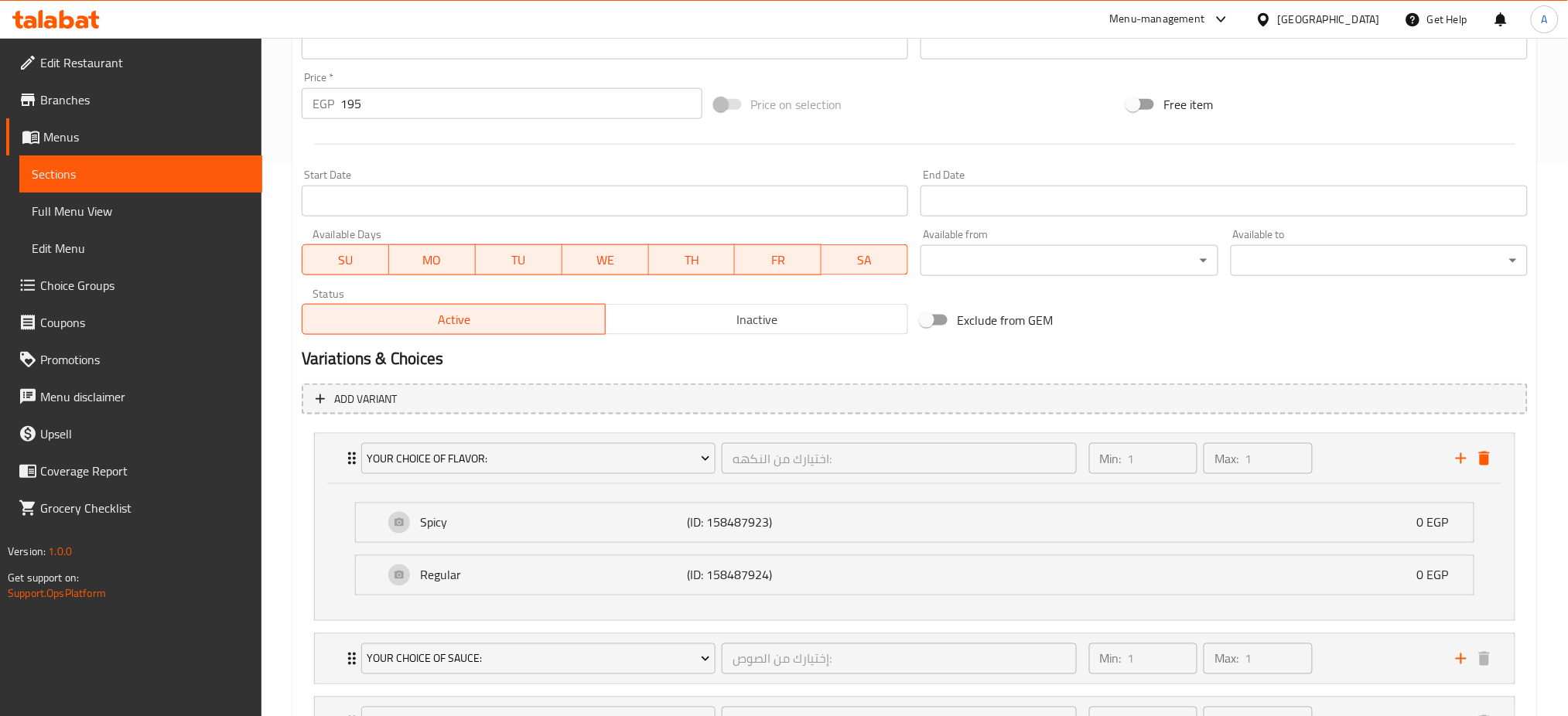
scroll to position [688, 0]
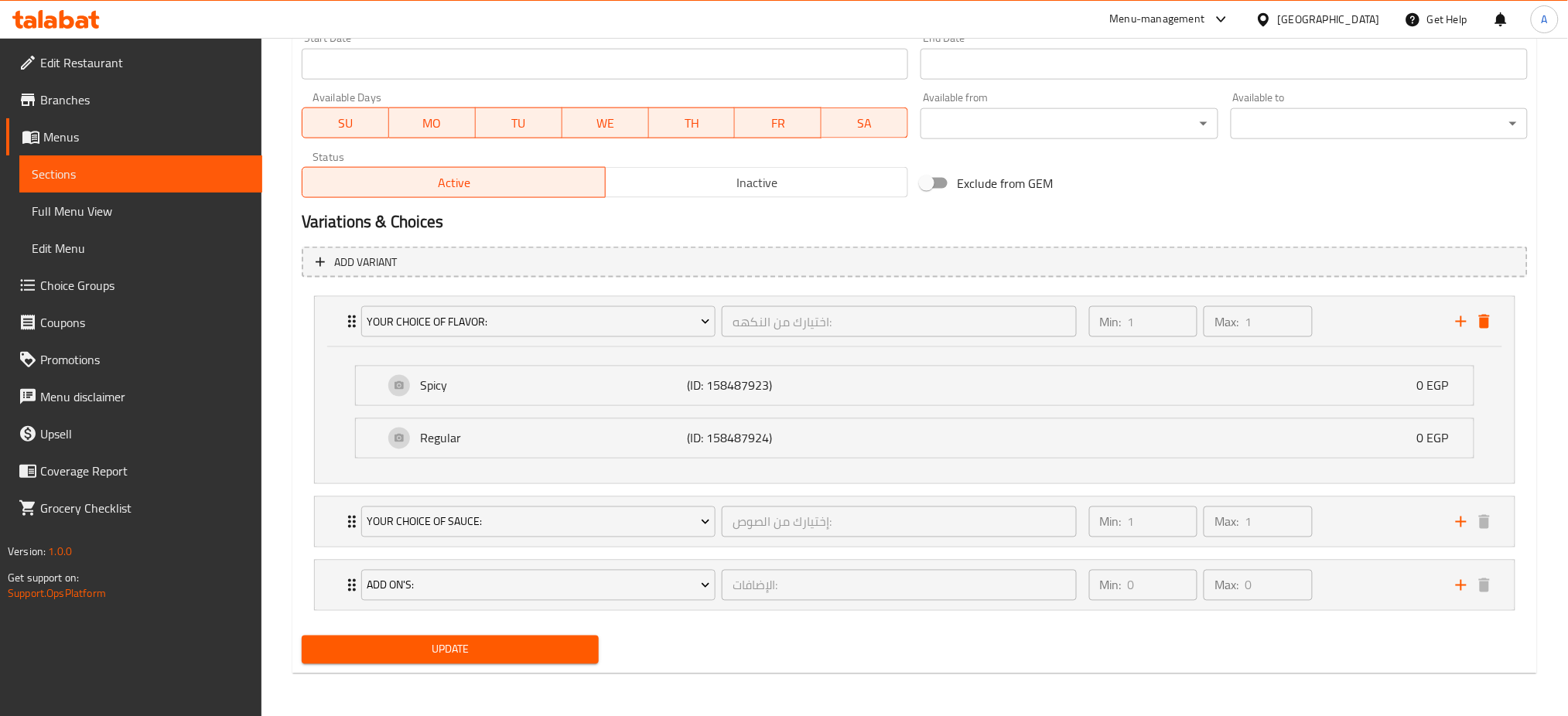
click at [433, 637] on button "Update" at bounding box center [451, 650] width 297 height 28
click at [431, 649] on span "Update" at bounding box center [450, 650] width 272 height 19
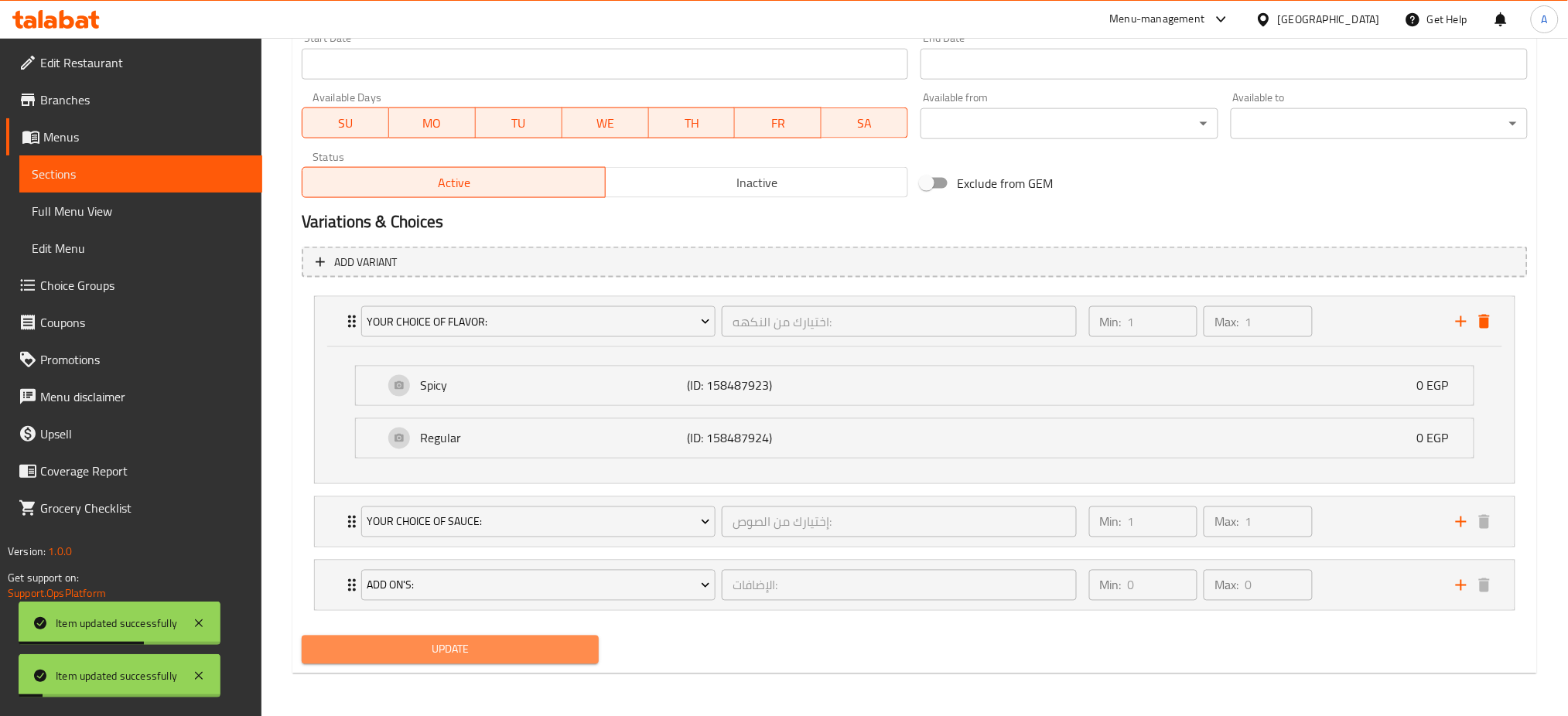
click at [431, 649] on span "Update" at bounding box center [450, 650] width 272 height 19
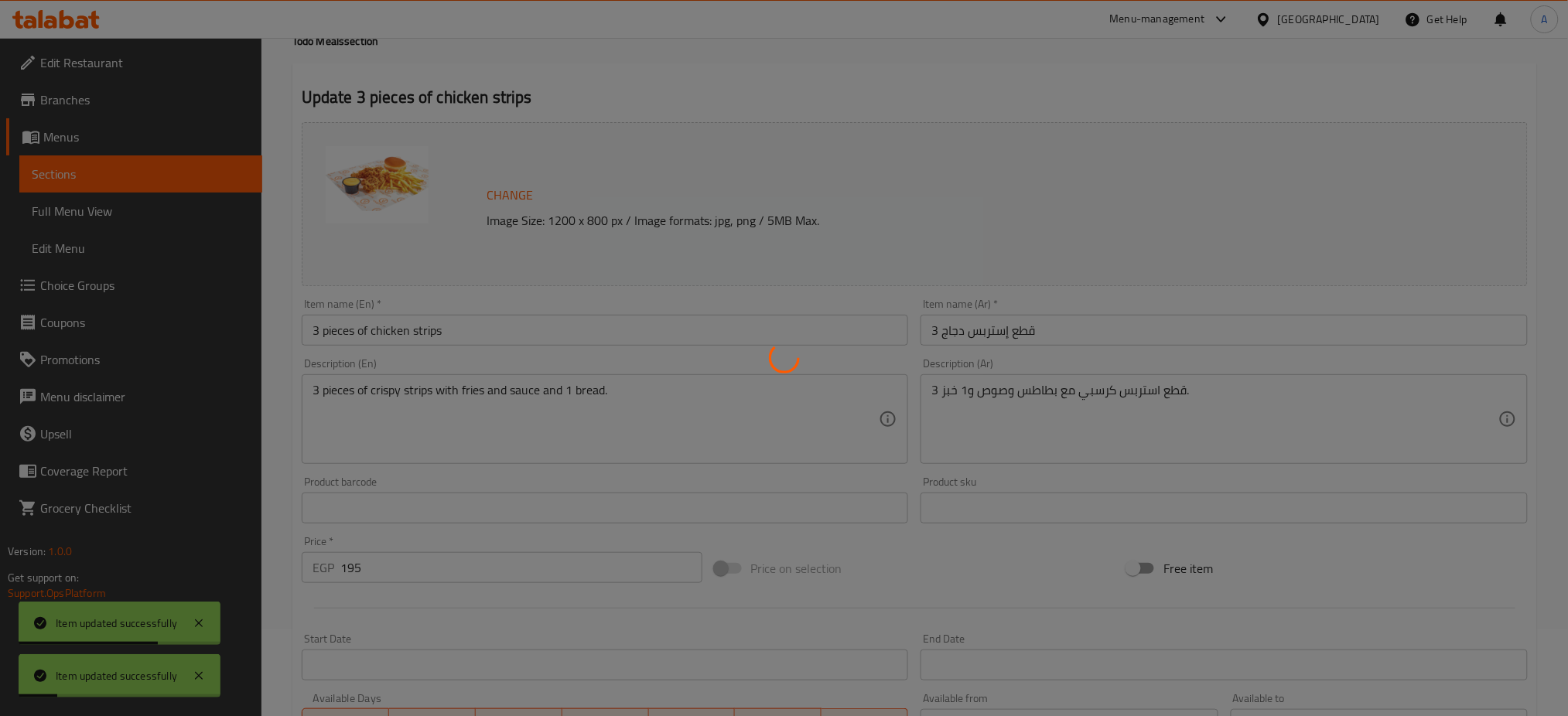
scroll to position [0, 0]
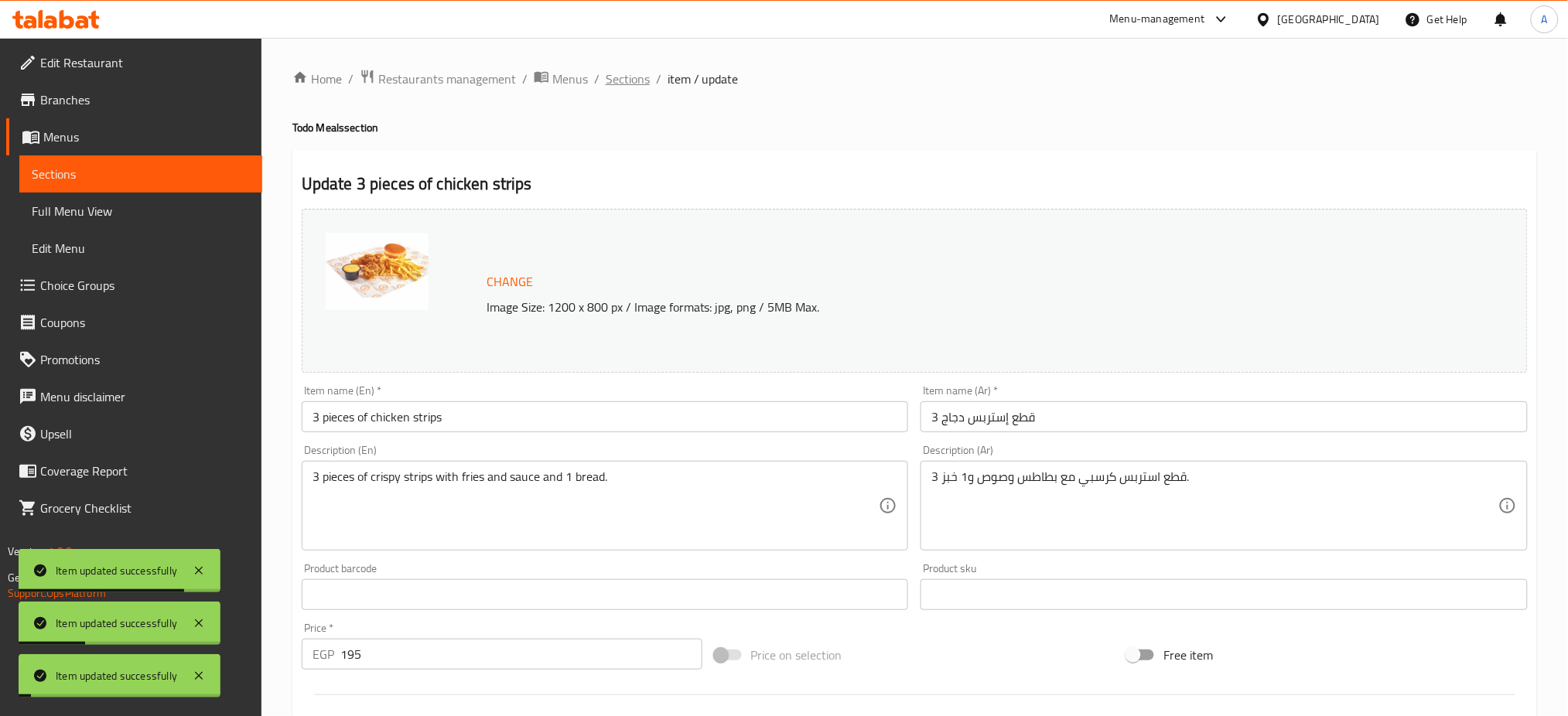
click at [621, 75] on span "Sections" at bounding box center [627, 79] width 44 height 18
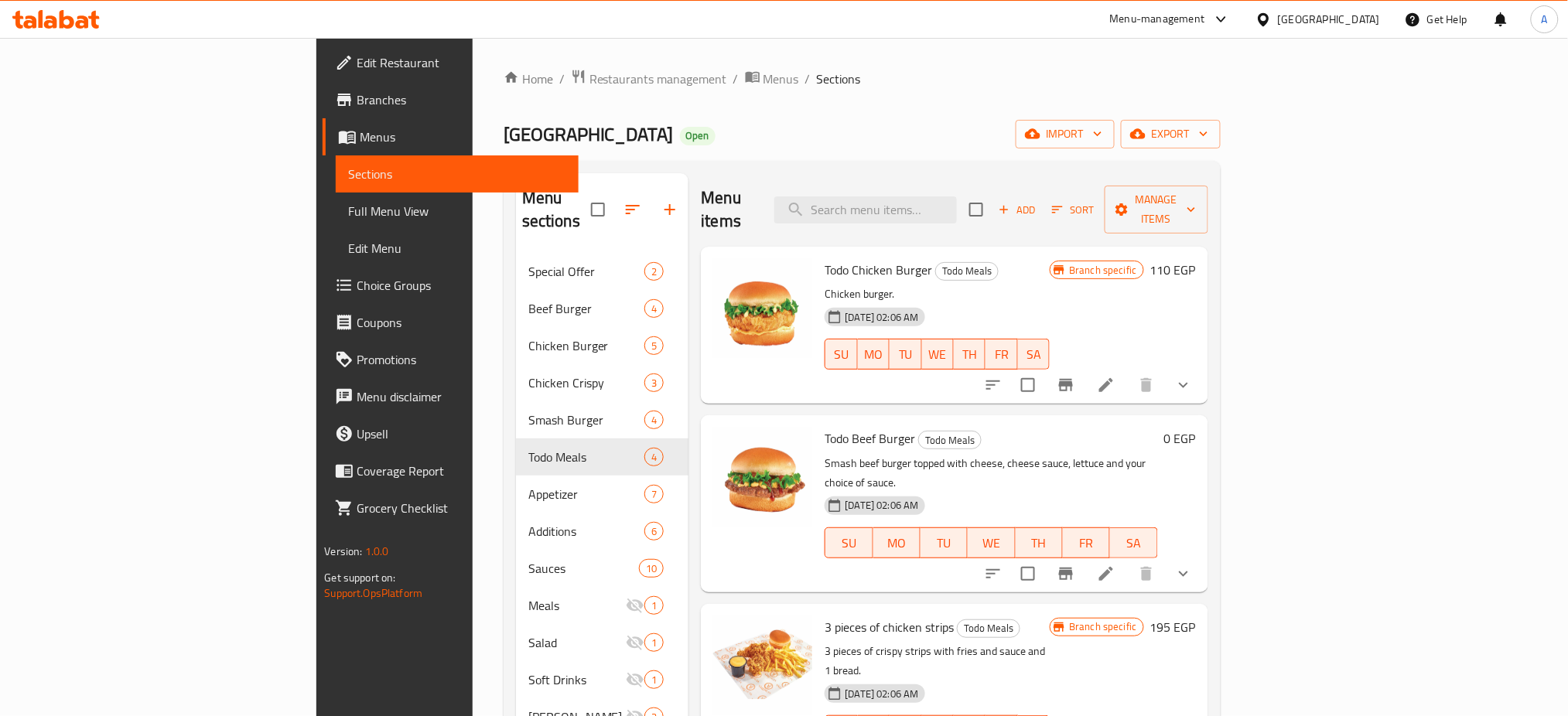
drag, startPoint x: 1213, startPoint y: 59, endPoint x: 1128, endPoint y: 88, distance: 89.8
click at [1213, 59] on div "Home / Restaurants management / Menus / Sections Valencia Open import export Me…" at bounding box center [863, 485] width 779 height 895
